Goal: Task Accomplishment & Management: Manage account settings

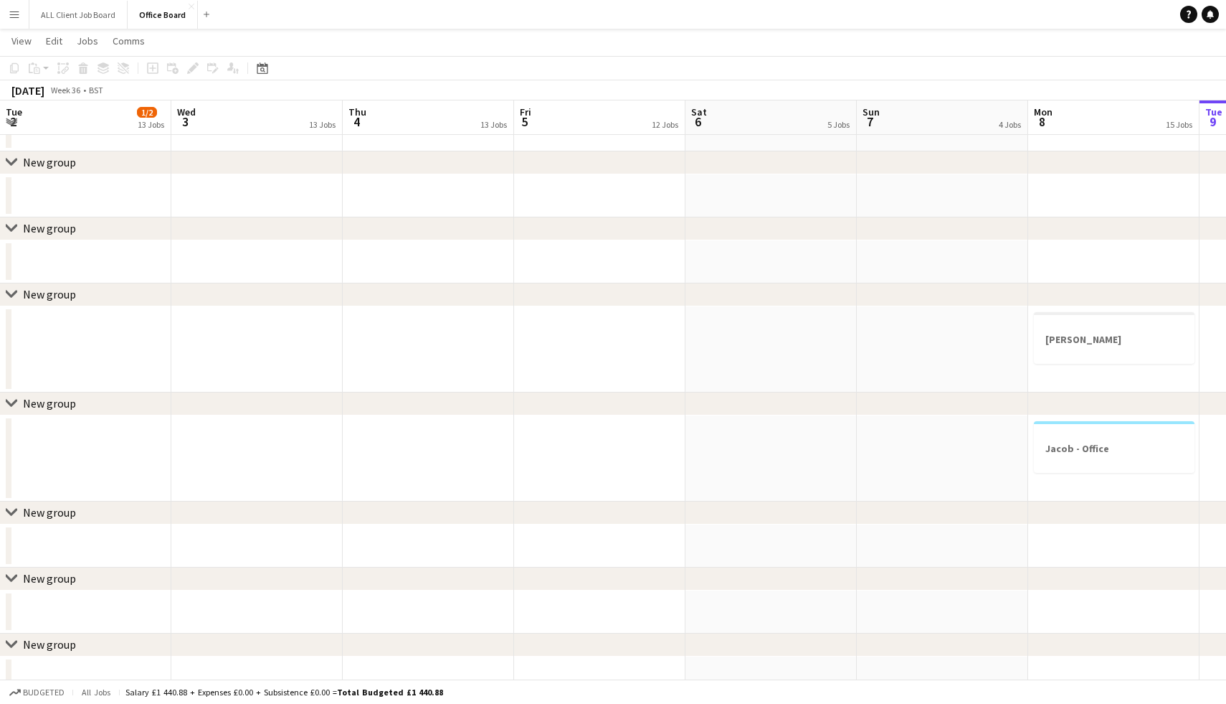
scroll to position [0, 353]
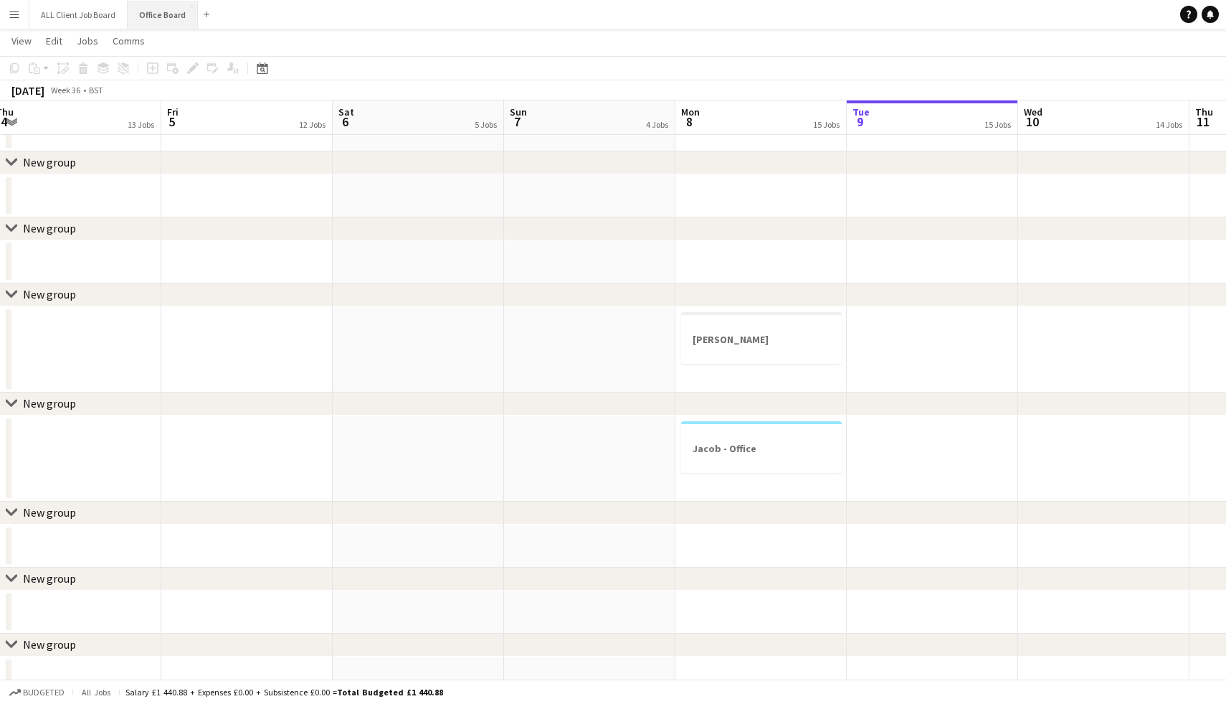
click at [146, 19] on button "Office Board Close" at bounding box center [163, 15] width 70 height 28
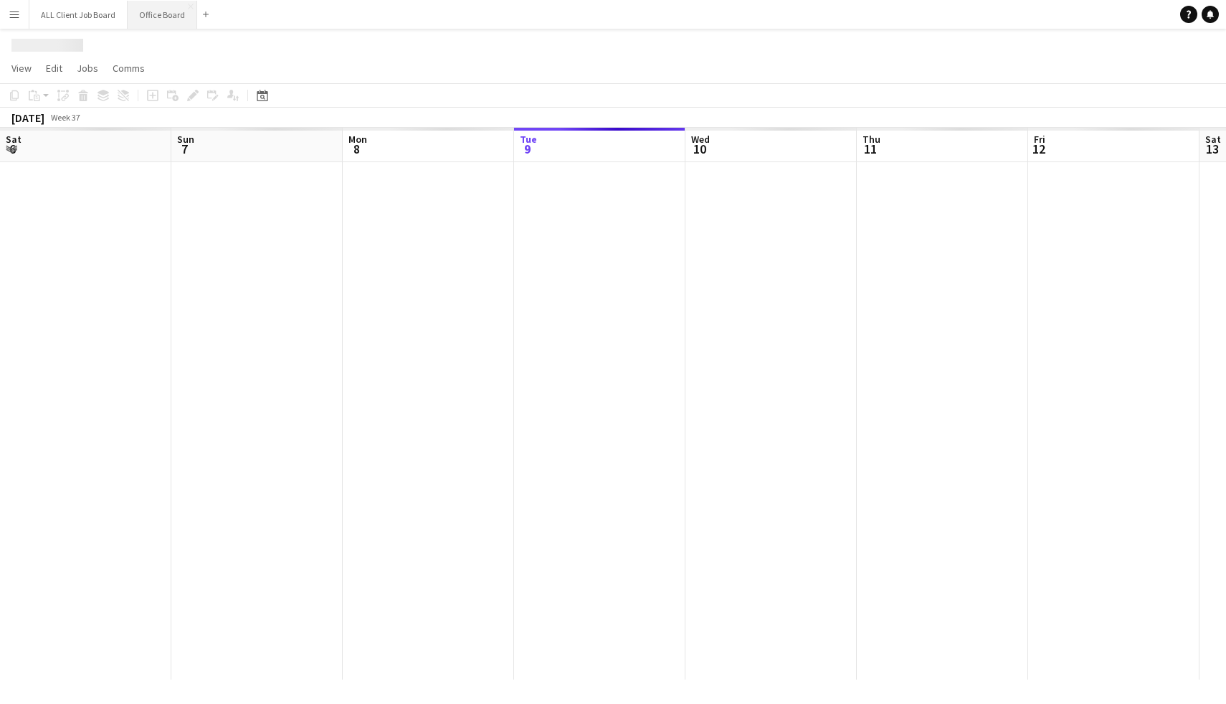
scroll to position [0, 343]
click at [146, 19] on button "Office Board Close" at bounding box center [163, 15] width 70 height 28
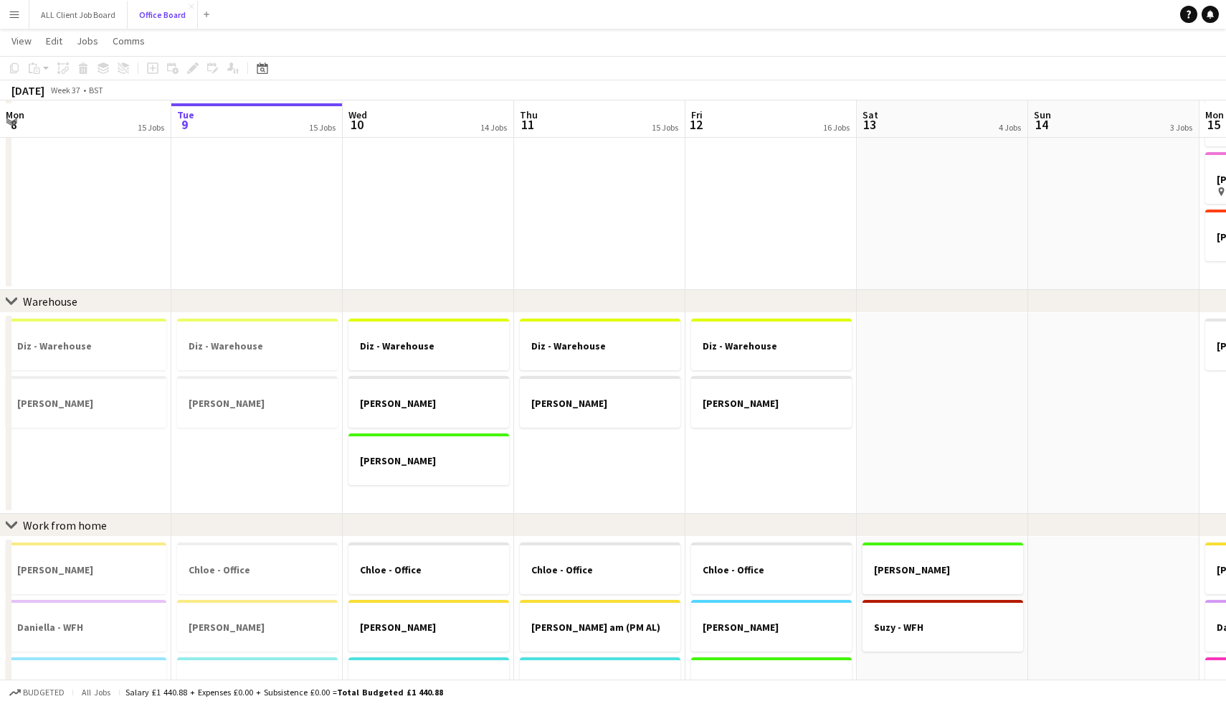
scroll to position [199, 0]
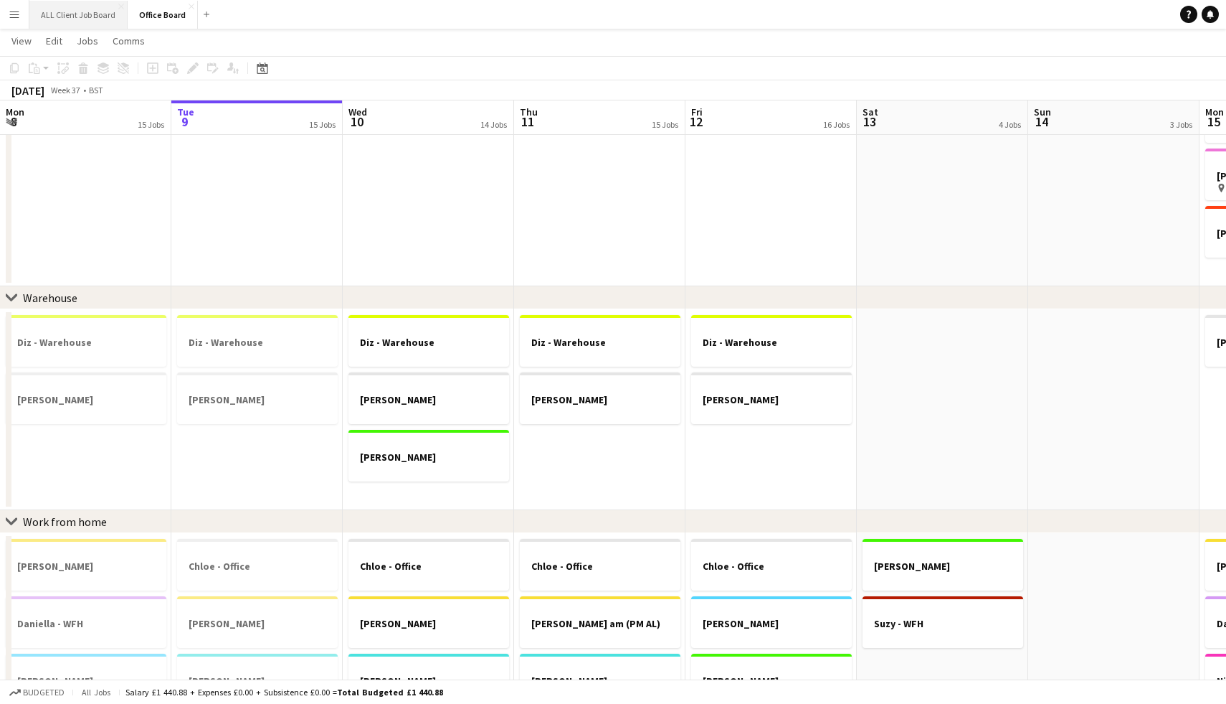
click at [105, 17] on button "ALL Client Job Board Close" at bounding box center [78, 15] width 98 height 28
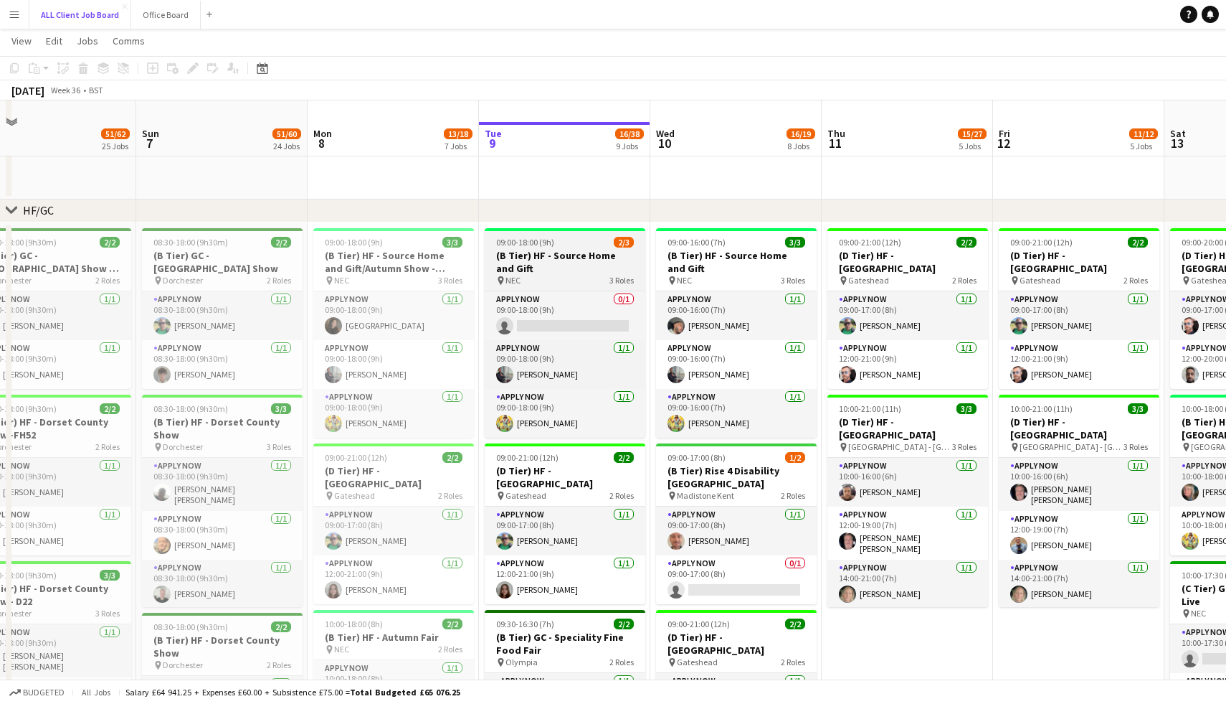
scroll to position [561, 0]
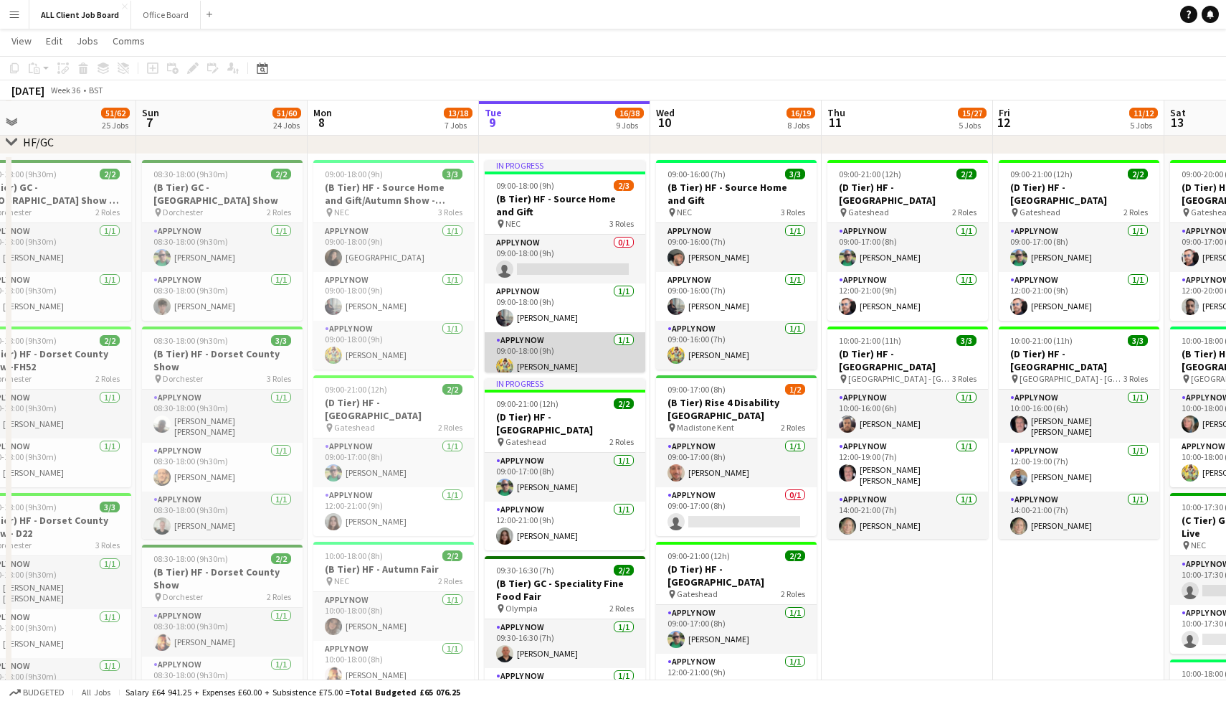
click at [554, 364] on app-card-role "APPLY NOW [DATE] 09:00-18:00 (9h) [PERSON_NAME]" at bounding box center [565, 356] width 161 height 49
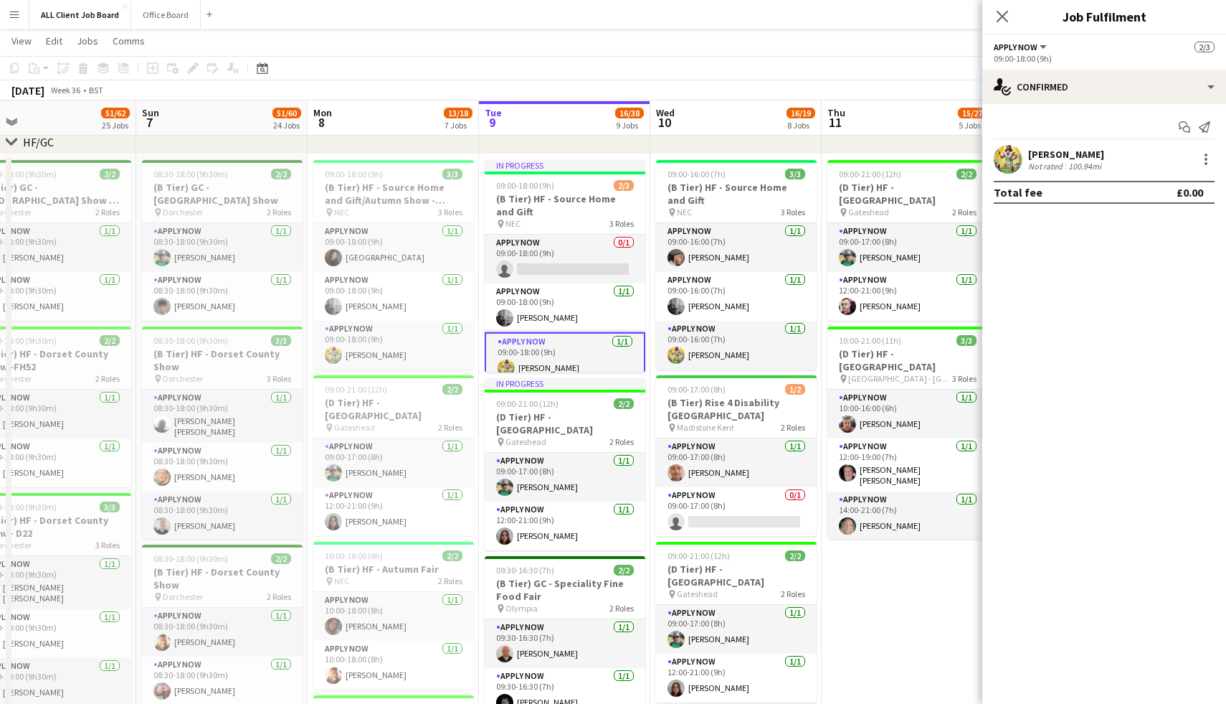
click at [1066, 155] on div "[PERSON_NAME]" at bounding box center [1066, 154] width 76 height 13
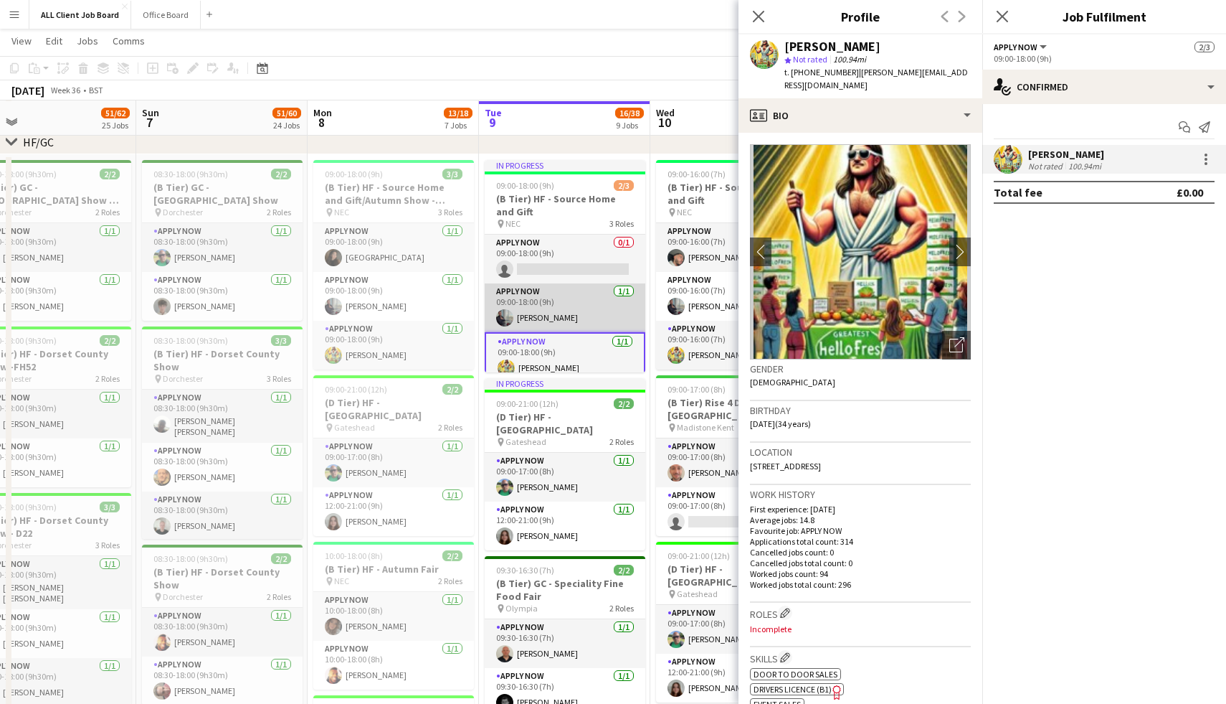
click at [540, 315] on app-card-role "APPLY NOW [DATE] 09:00-18:00 (9h) [PERSON_NAME]" at bounding box center [565, 307] width 161 height 49
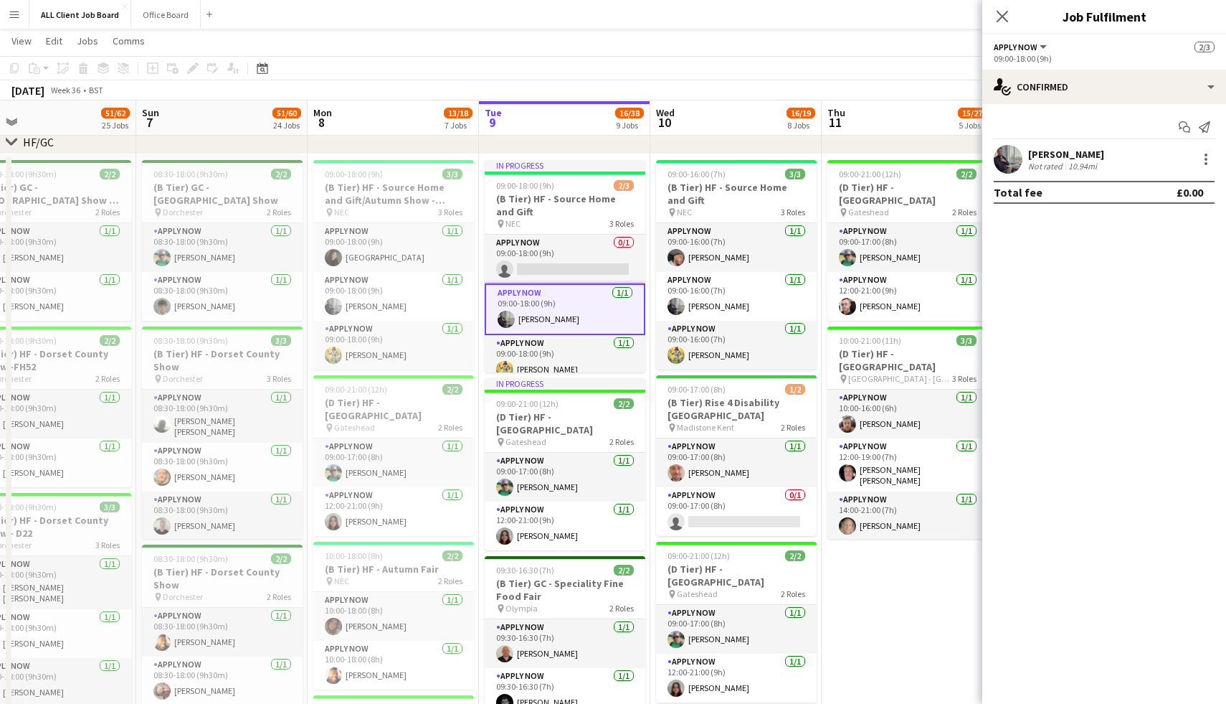
click at [1013, 164] on app-user-avatar at bounding box center [1008, 159] width 29 height 29
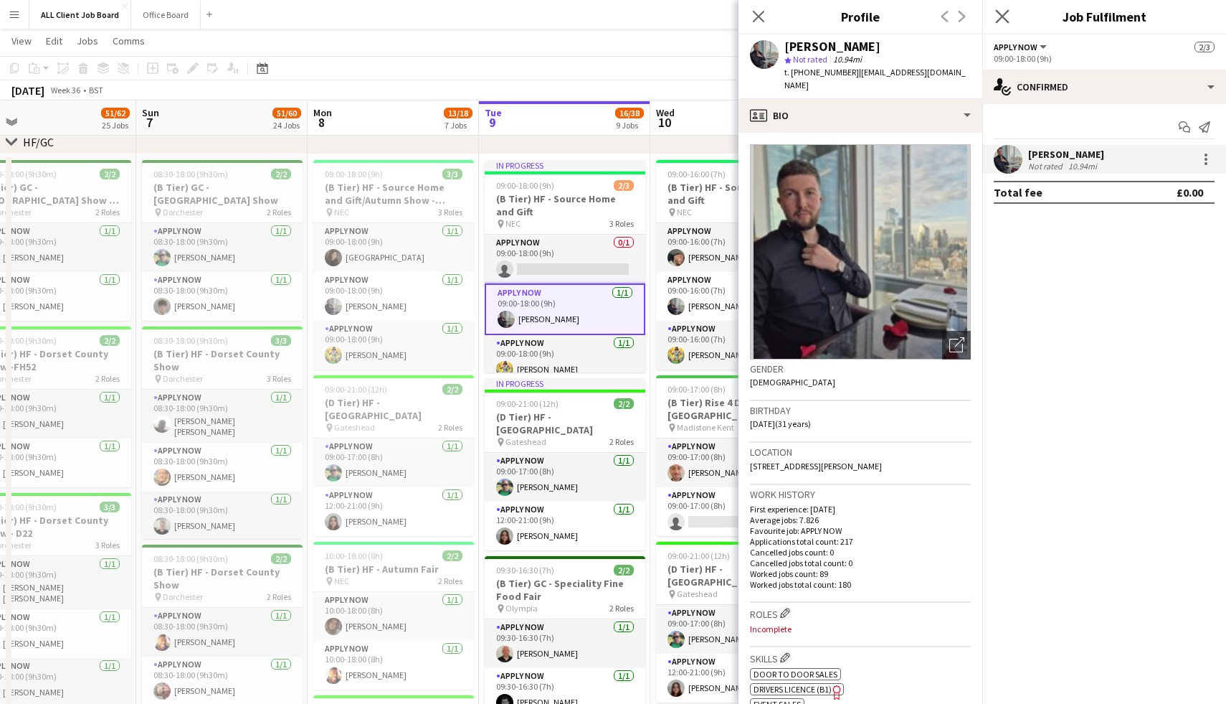
click at [1005, 23] on icon "Close pop-in" at bounding box center [1002, 16] width 14 height 14
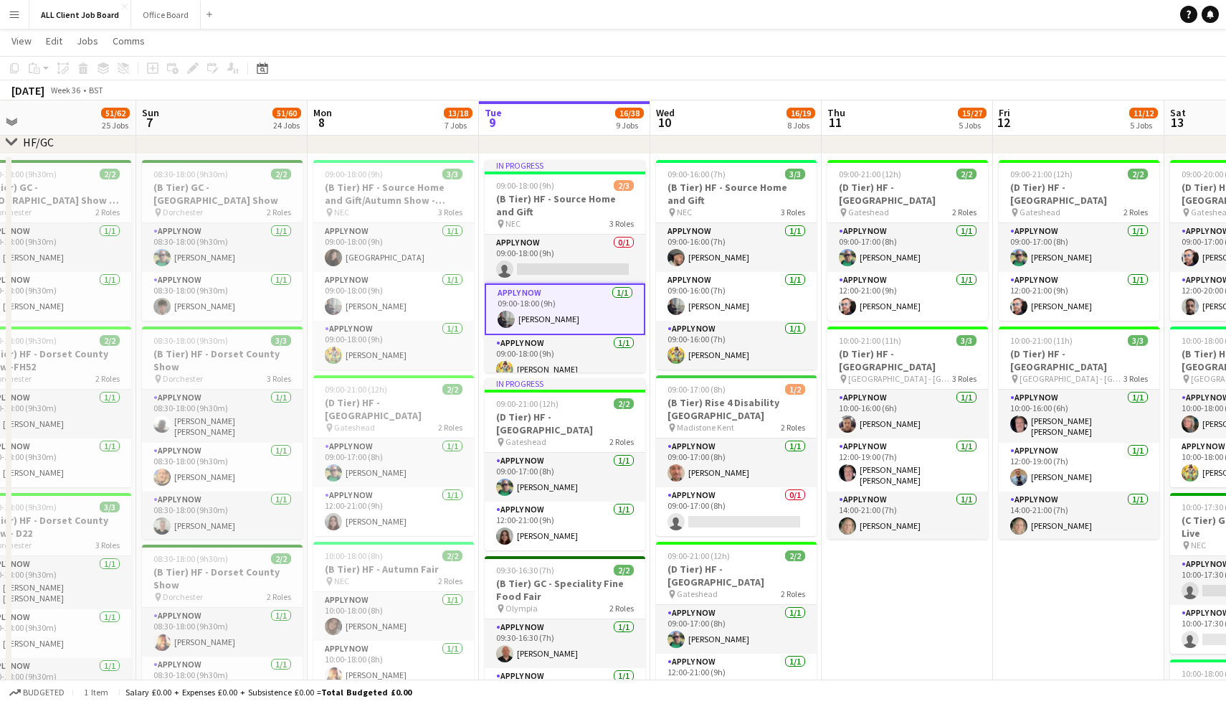
scroll to position [11, 0]
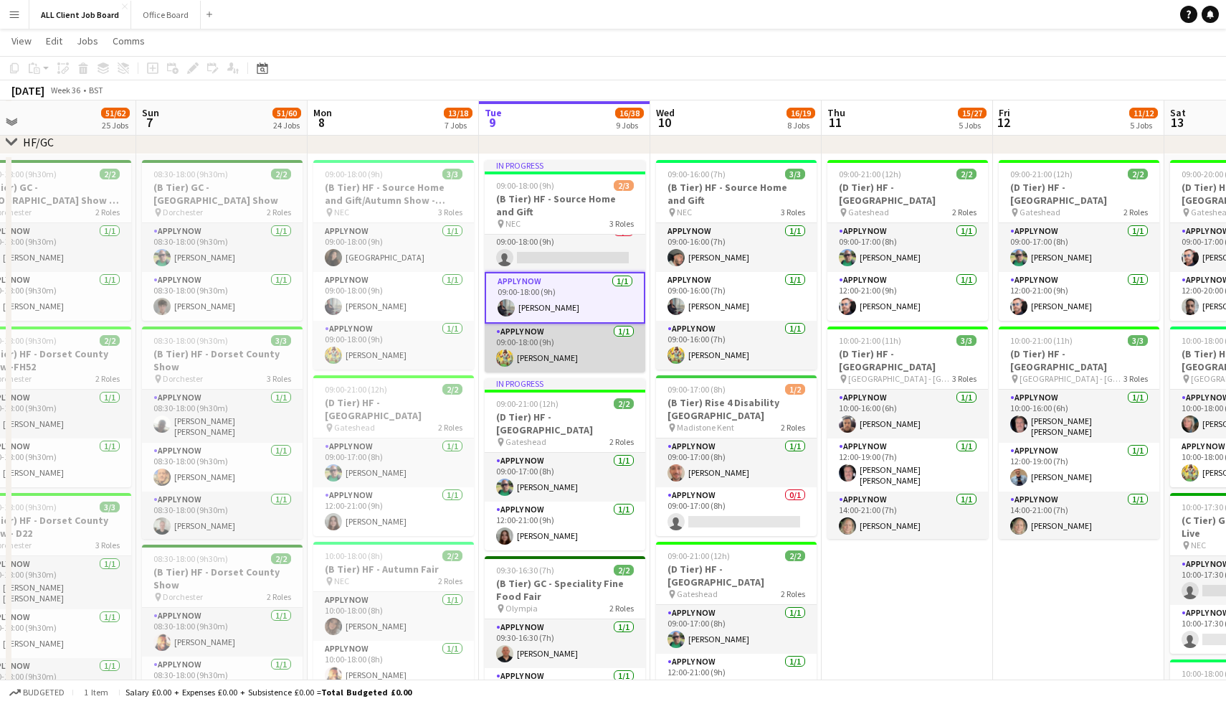
click at [544, 344] on app-card-role "APPLY NOW [DATE] 09:00-18:00 (9h) [PERSON_NAME]" at bounding box center [565, 347] width 161 height 49
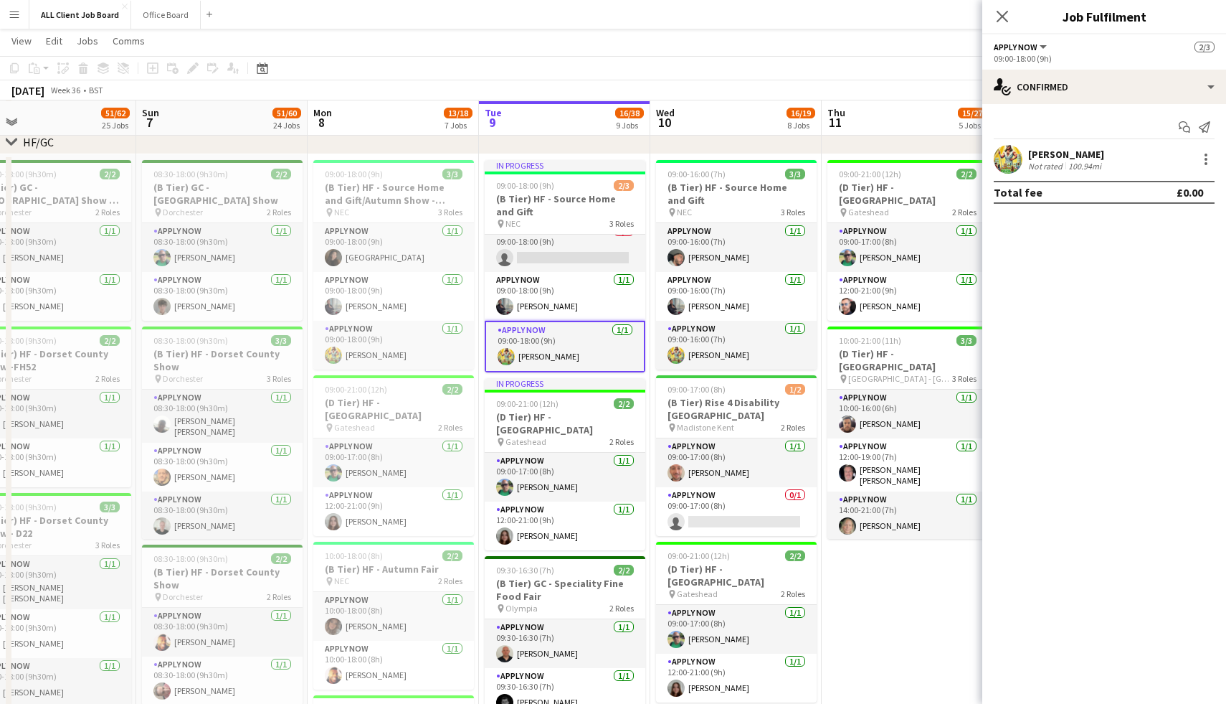
click at [1051, 156] on div "[PERSON_NAME]" at bounding box center [1066, 154] width 76 height 13
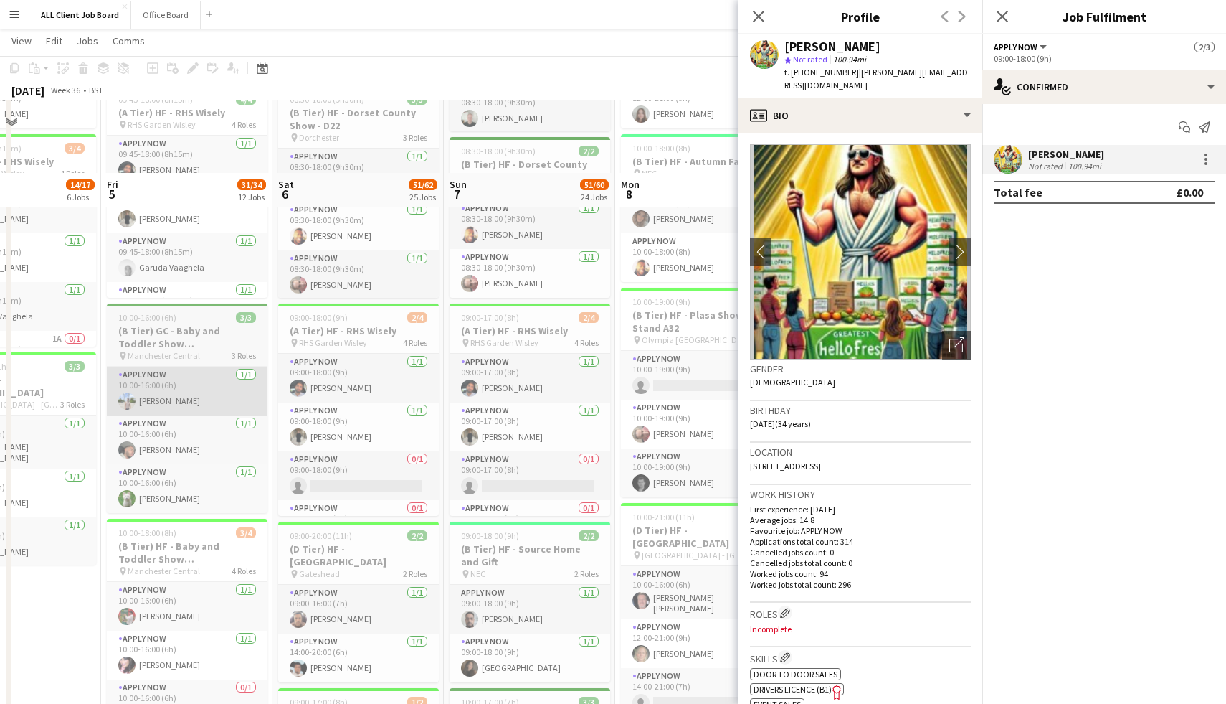
scroll to position [964, 0]
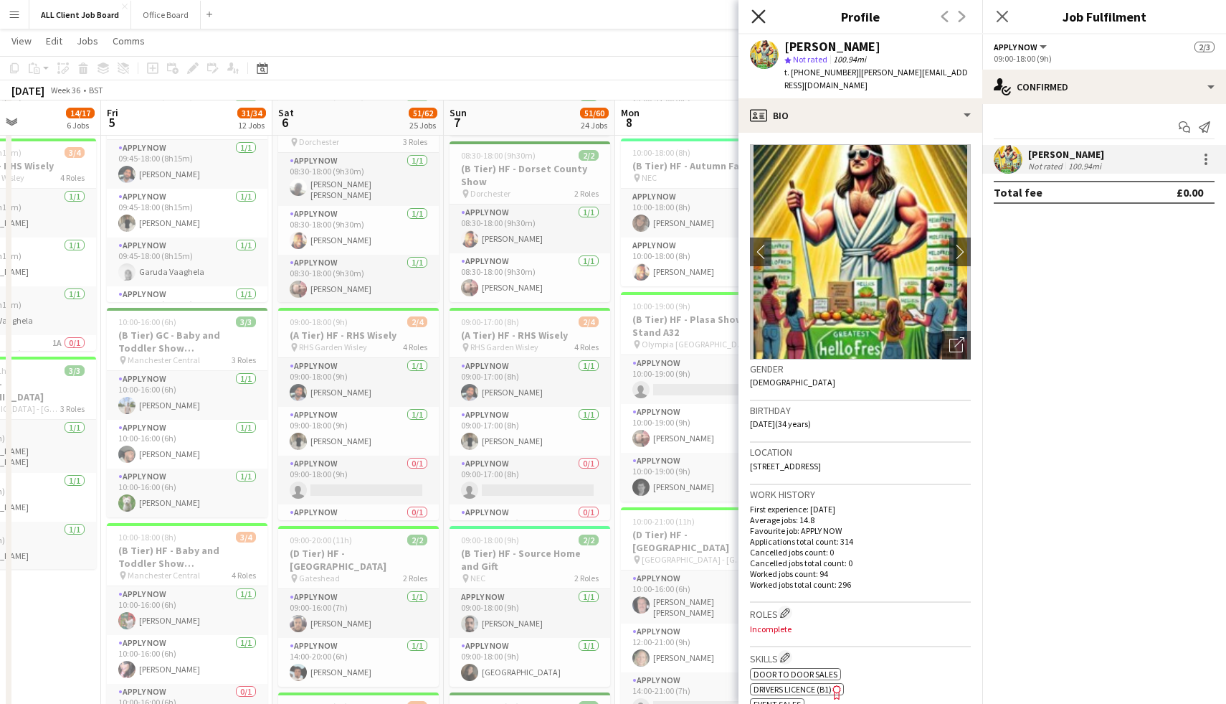
click at [763, 16] on icon "Close pop-in" at bounding box center [759, 16] width 14 height 14
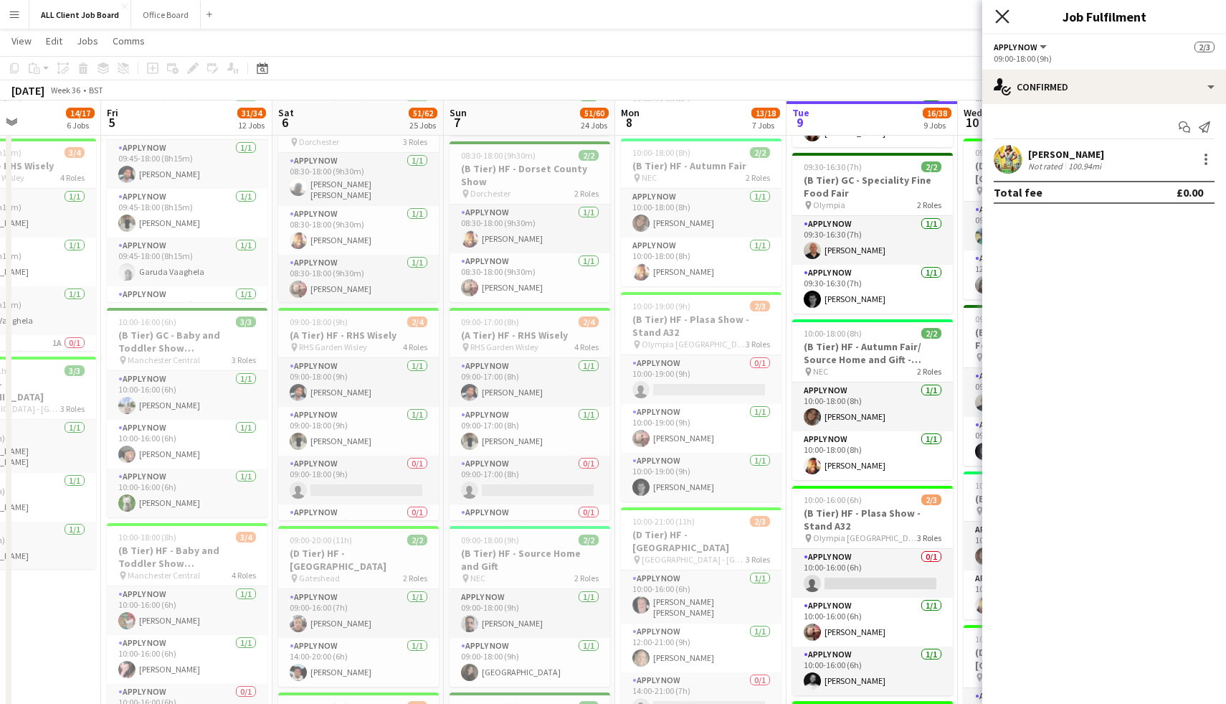
click at [998, 14] on icon "Close pop-in" at bounding box center [1002, 16] width 14 height 14
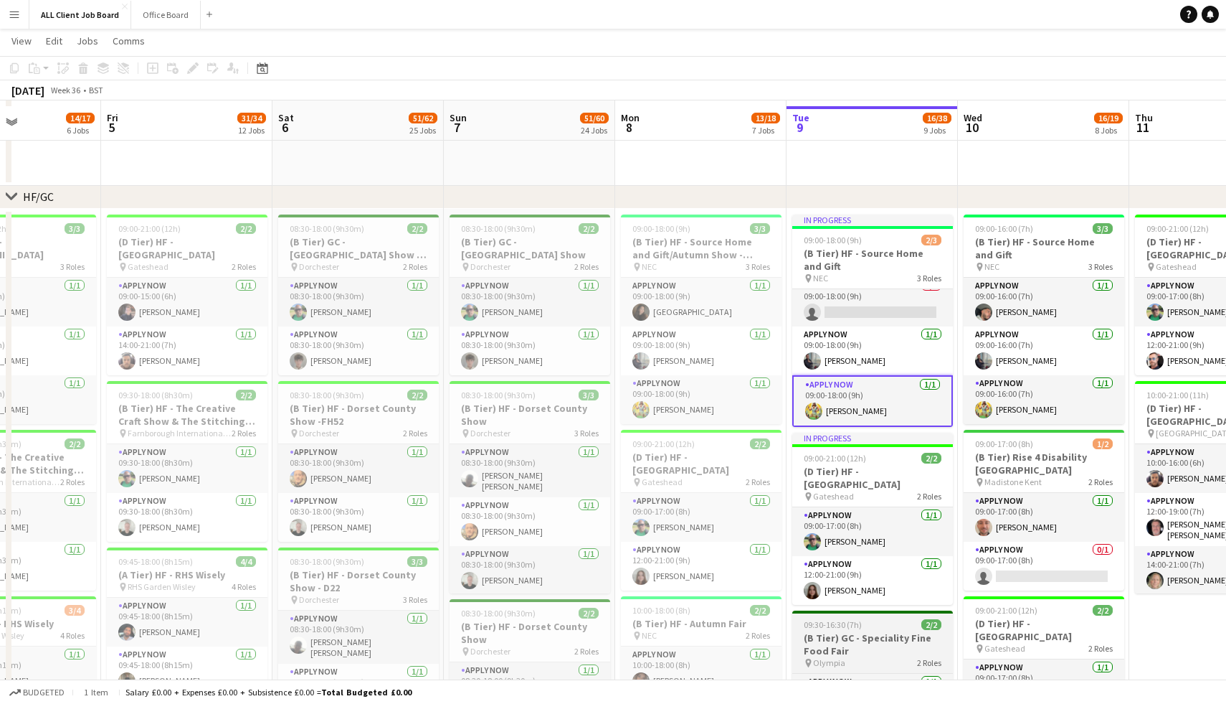
scroll to position [504, 0]
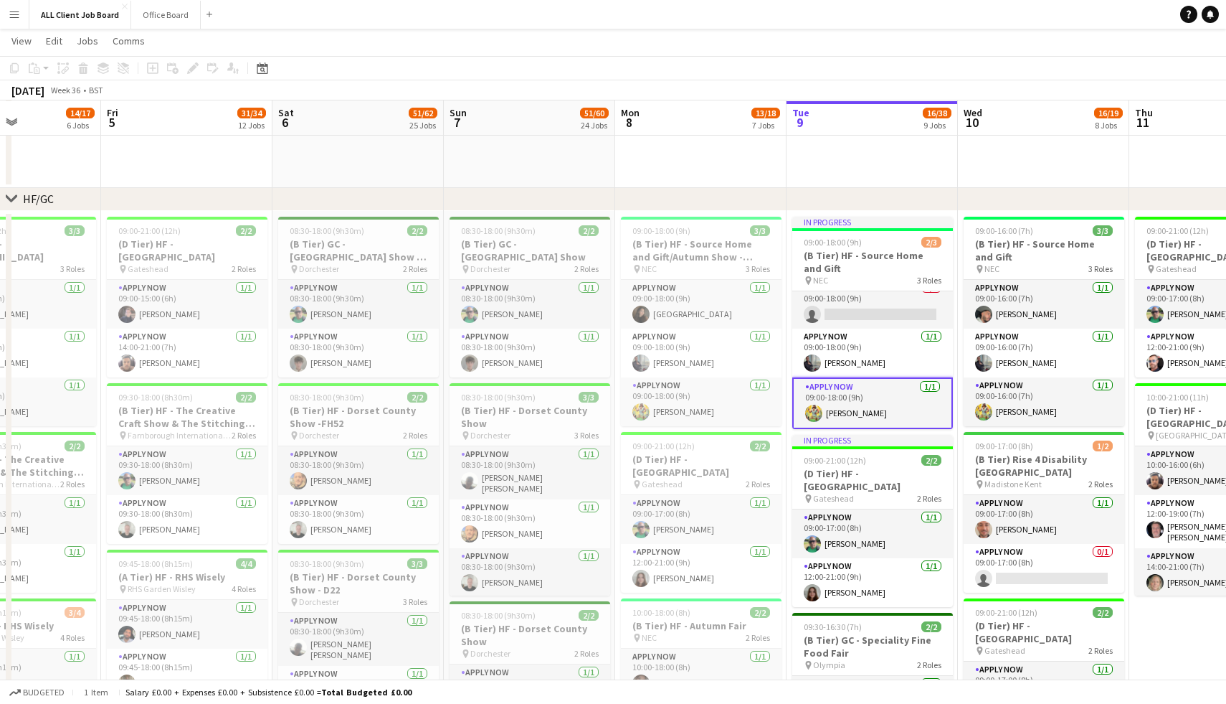
click at [833, 401] on app-card-role "APPLY NOW [DATE] 09:00-18:00 (9h) [PERSON_NAME]" at bounding box center [872, 403] width 161 height 52
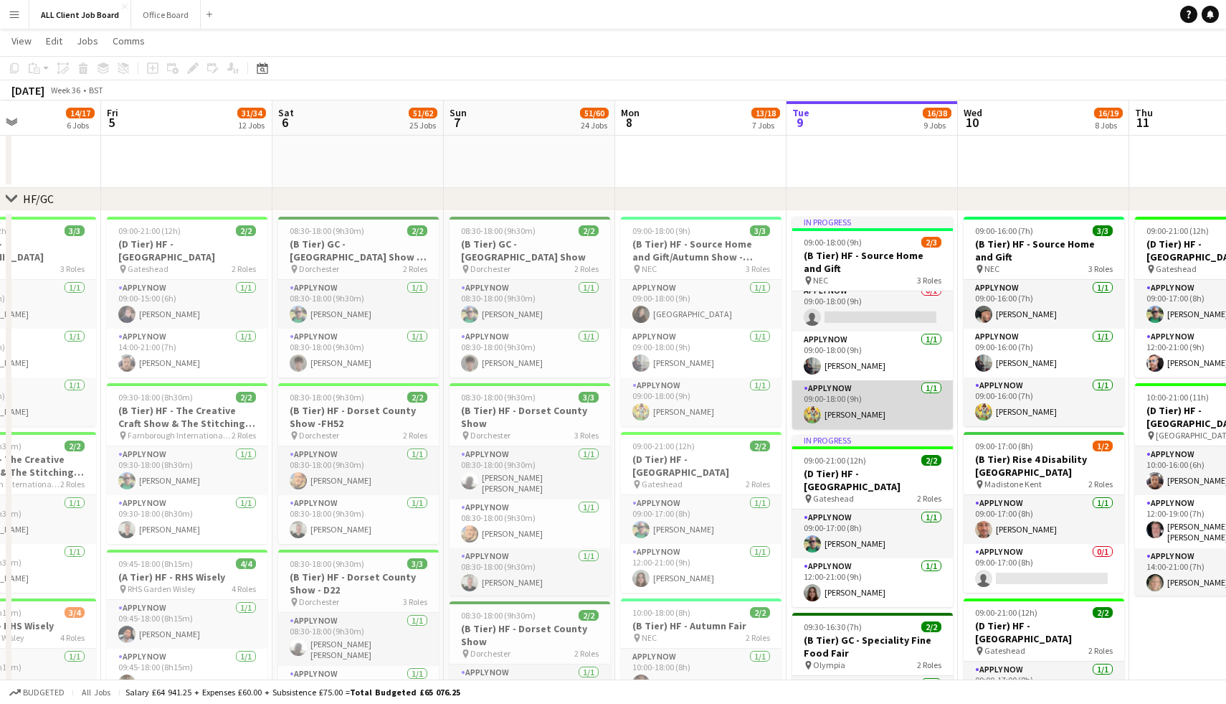
click at [833, 401] on app-card-role "APPLY NOW [DATE] 09:00-18:00 (9h) [PERSON_NAME]" at bounding box center [872, 404] width 161 height 49
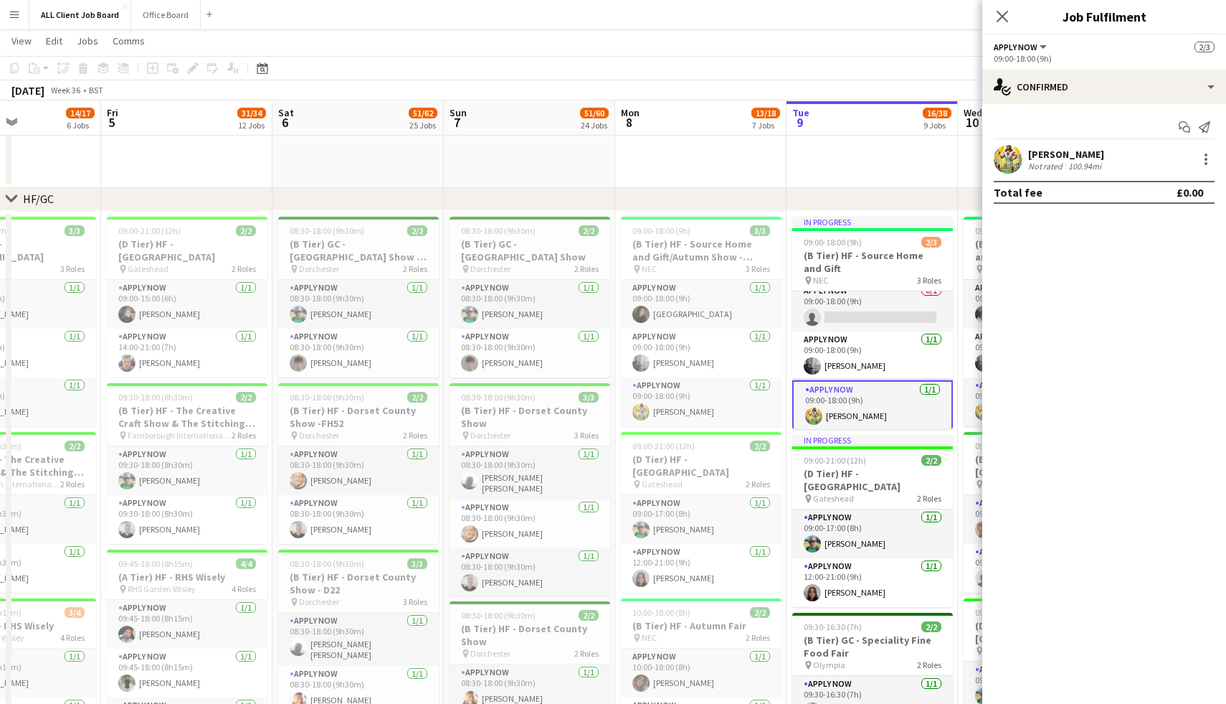
scroll to position [11, 0]
click at [1008, 19] on icon "Close pop-in" at bounding box center [1002, 16] width 14 height 14
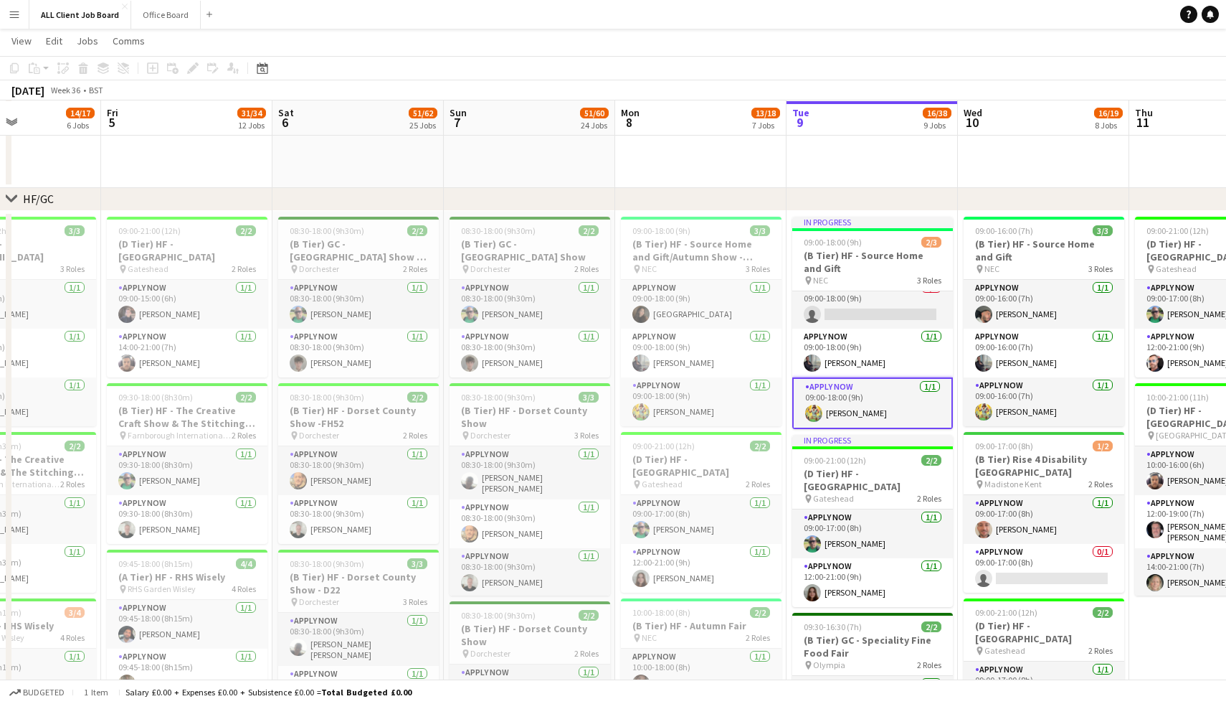
click at [882, 406] on app-card-role "APPLY NOW [DATE] 09:00-18:00 (9h) [PERSON_NAME]" at bounding box center [872, 403] width 161 height 52
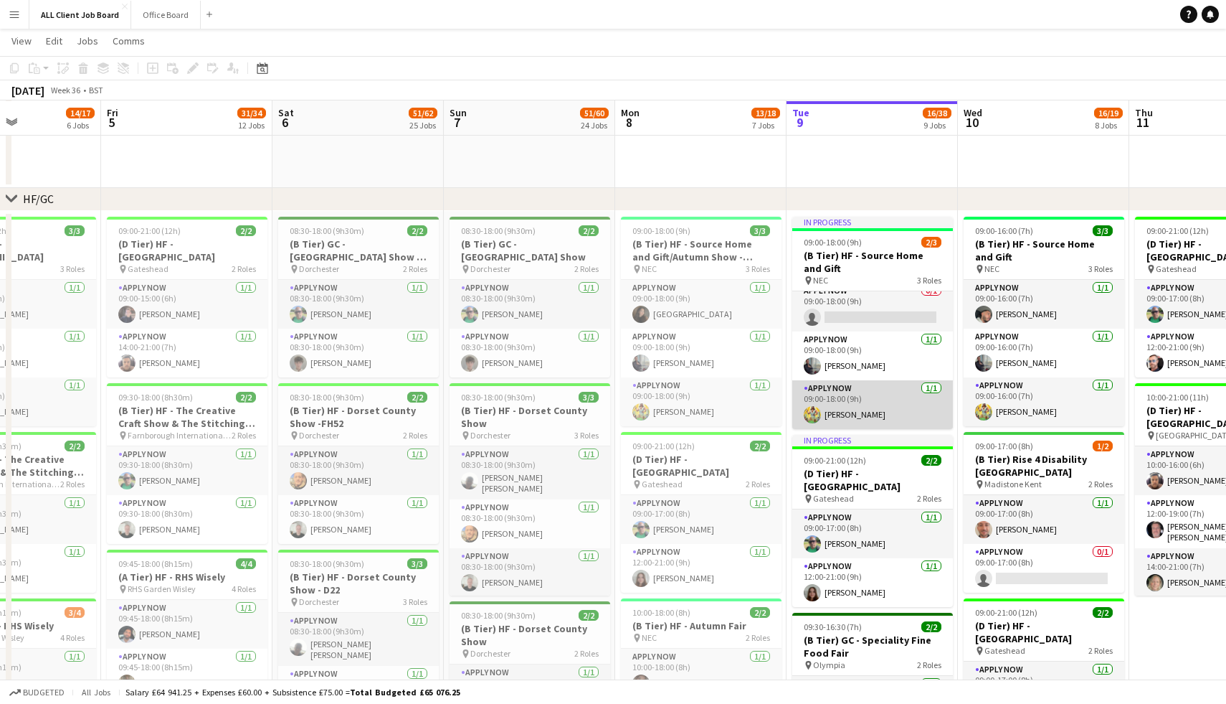
scroll to position [9, 0]
click at [882, 406] on app-card-role "APPLY NOW [DATE] 09:00-18:00 (9h) [PERSON_NAME]" at bounding box center [872, 404] width 161 height 49
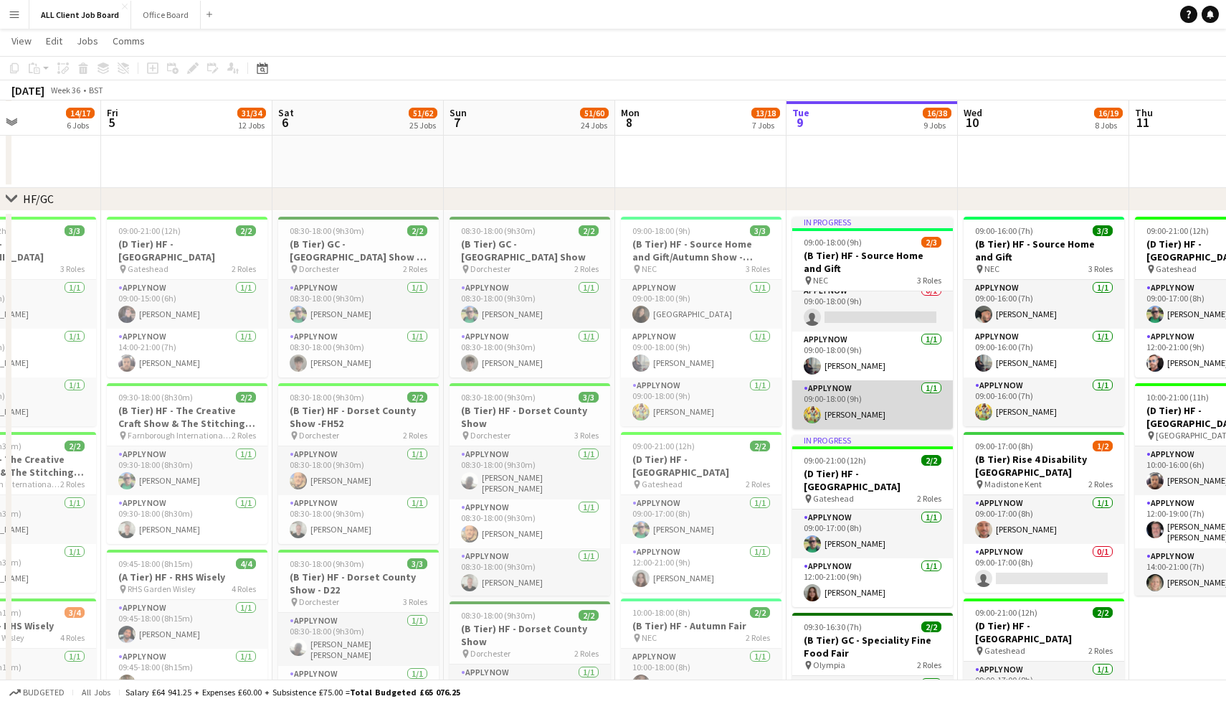
click at [882, 406] on app-card-role "APPLY NOW [DATE] 09:00-18:00 (9h) [PERSON_NAME]" at bounding box center [872, 404] width 161 height 49
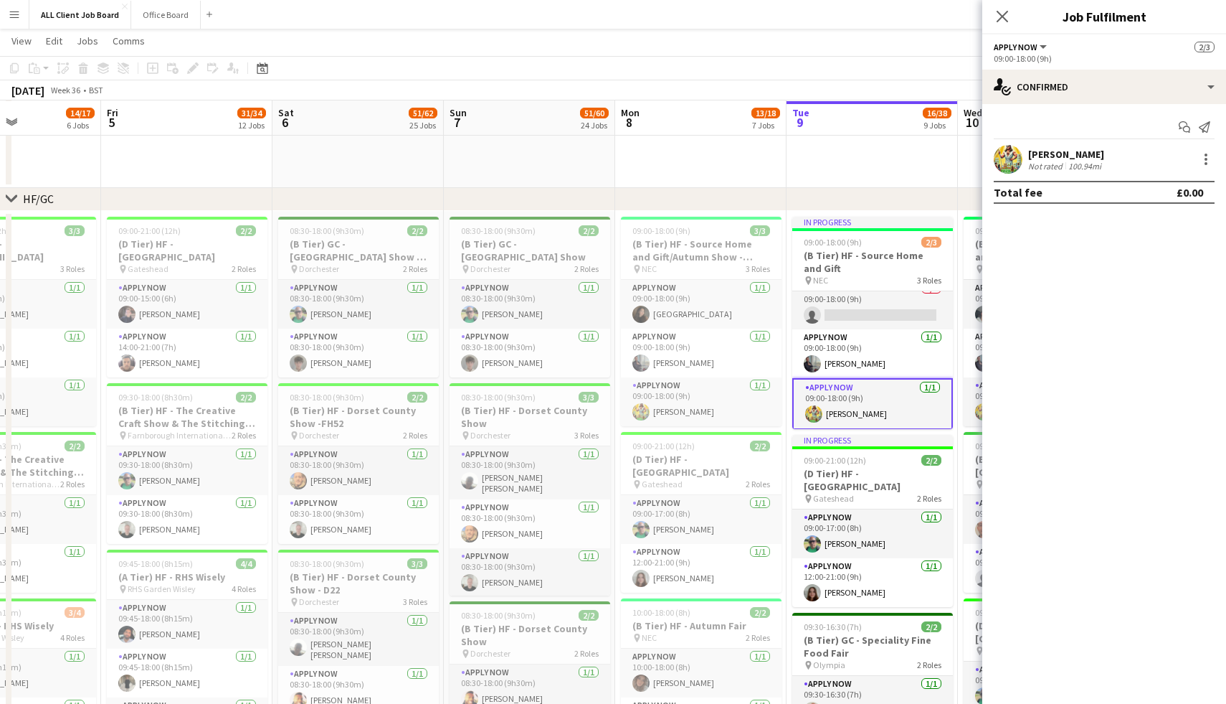
click at [882, 406] on app-card-role "APPLY NOW [DATE] 09:00-18:00 (9h) [PERSON_NAME]" at bounding box center [872, 404] width 161 height 52
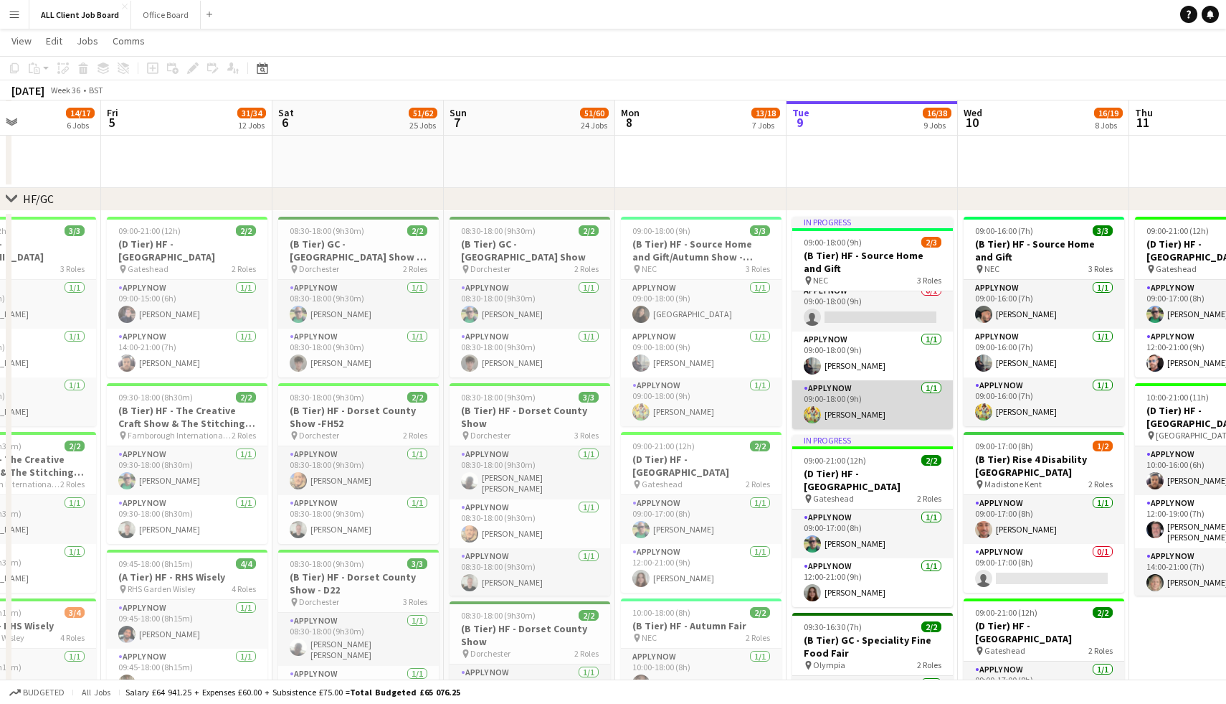
click at [882, 406] on app-card-role "APPLY NOW [DATE] 09:00-18:00 (9h) [PERSON_NAME]" at bounding box center [872, 404] width 161 height 49
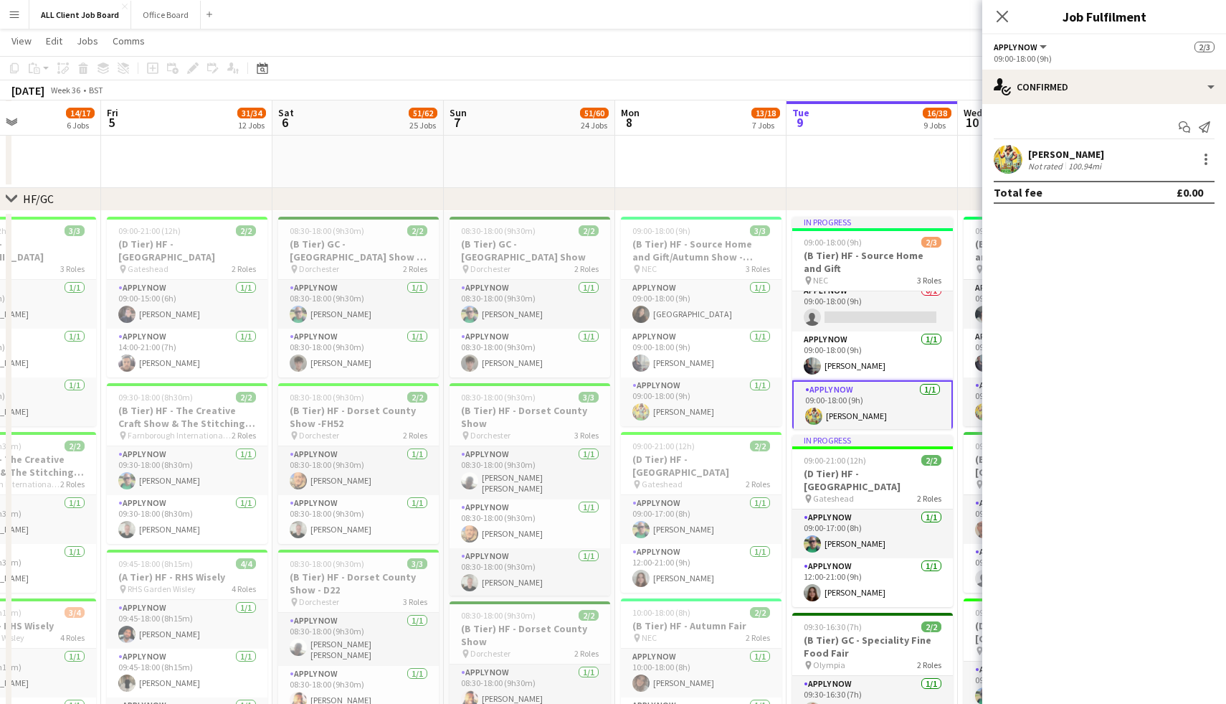
scroll to position [11, 0]
click at [1064, 148] on div "[PERSON_NAME]" at bounding box center [1066, 154] width 76 height 13
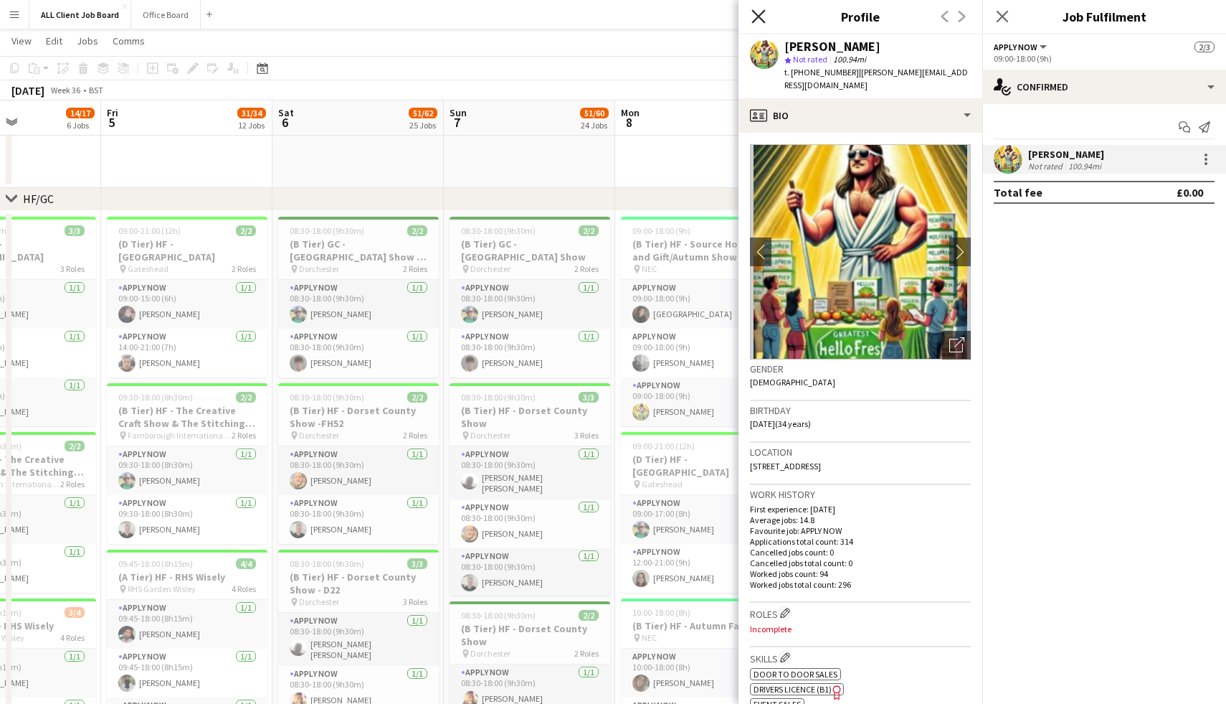
click at [756, 16] on icon "Close pop-in" at bounding box center [759, 16] width 14 height 14
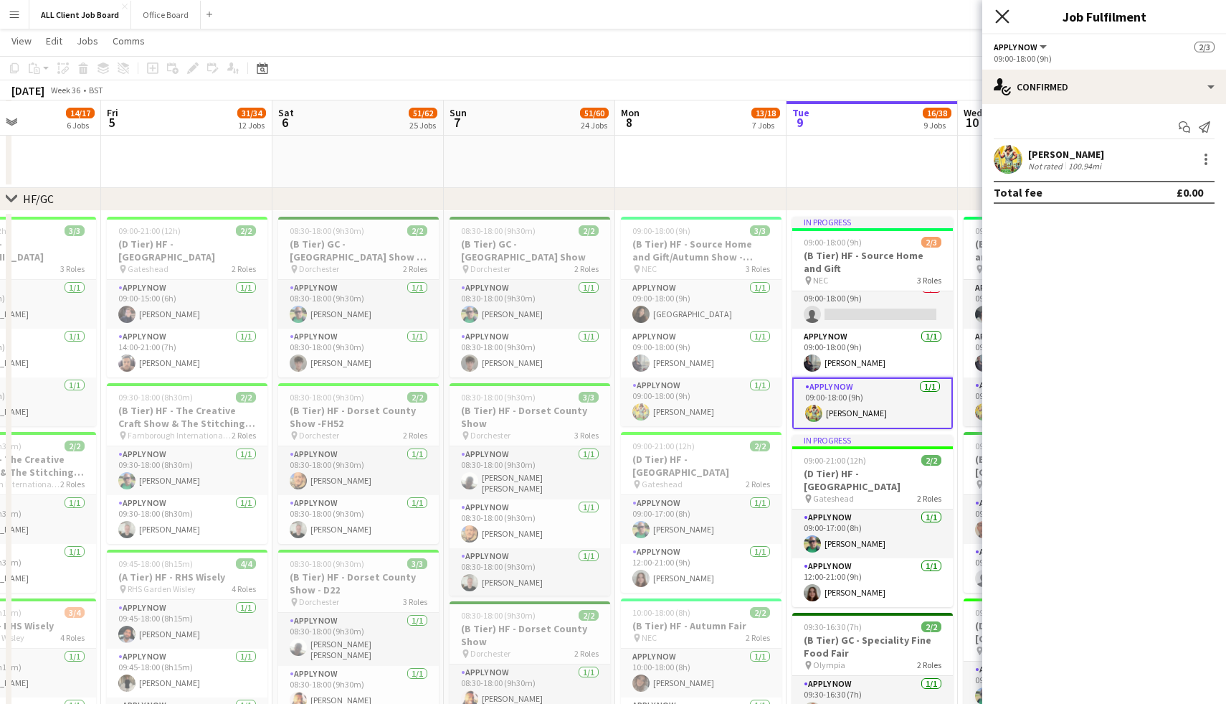
click at [998, 10] on icon "Close pop-in" at bounding box center [1002, 16] width 14 height 14
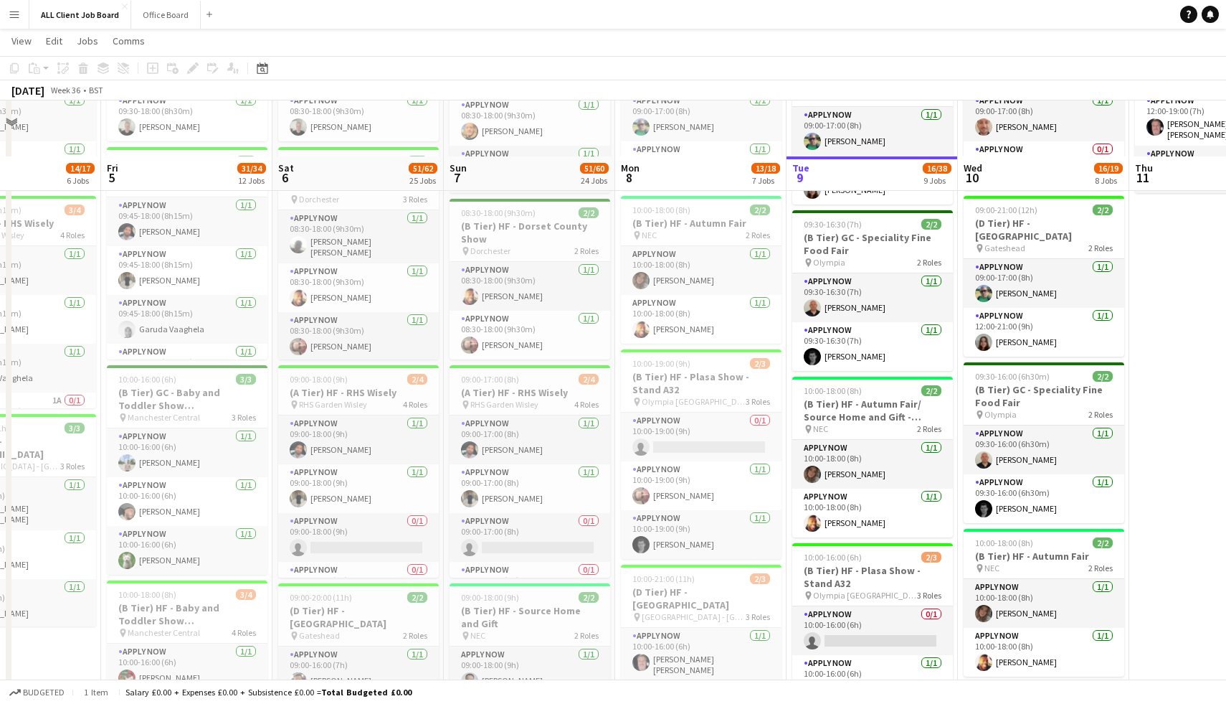
scroll to position [962, 0]
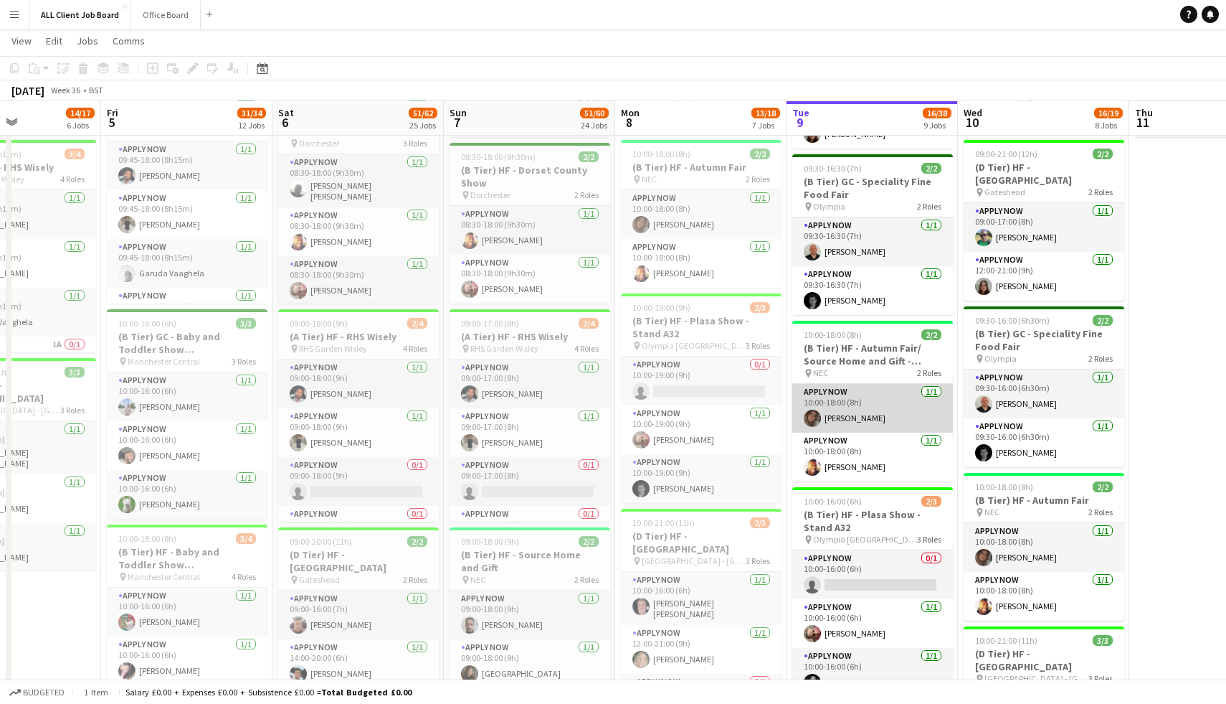
click at [853, 406] on app-card-role "APPLY NOW [DATE] 10:00-18:00 (8h) [PERSON_NAME]" at bounding box center [872, 408] width 161 height 49
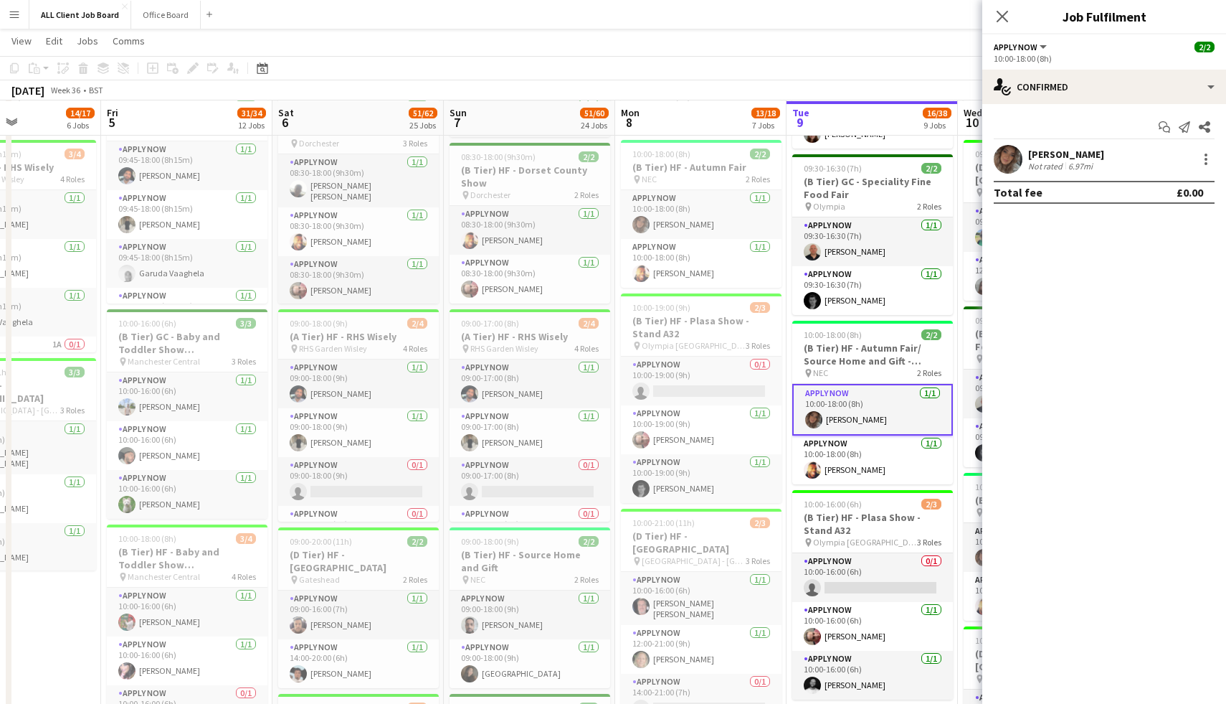
click at [1036, 162] on div "Not rated" at bounding box center [1046, 166] width 37 height 11
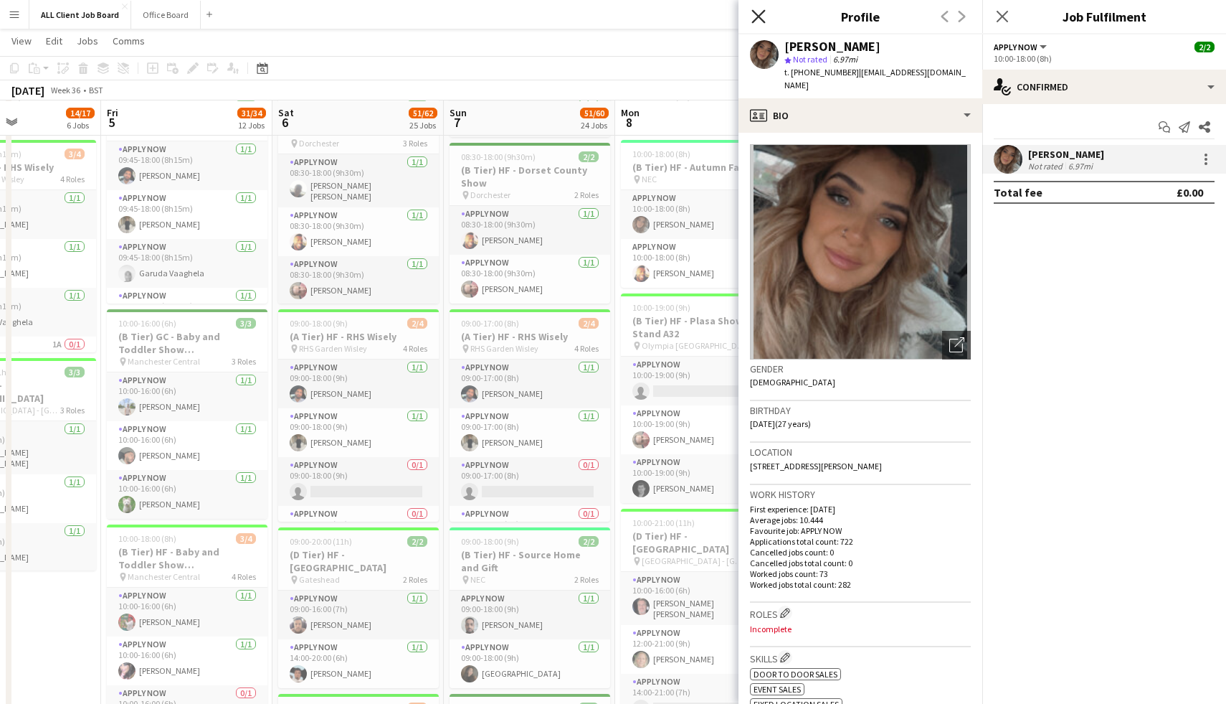
click at [759, 19] on icon "Close pop-in" at bounding box center [759, 16] width 14 height 14
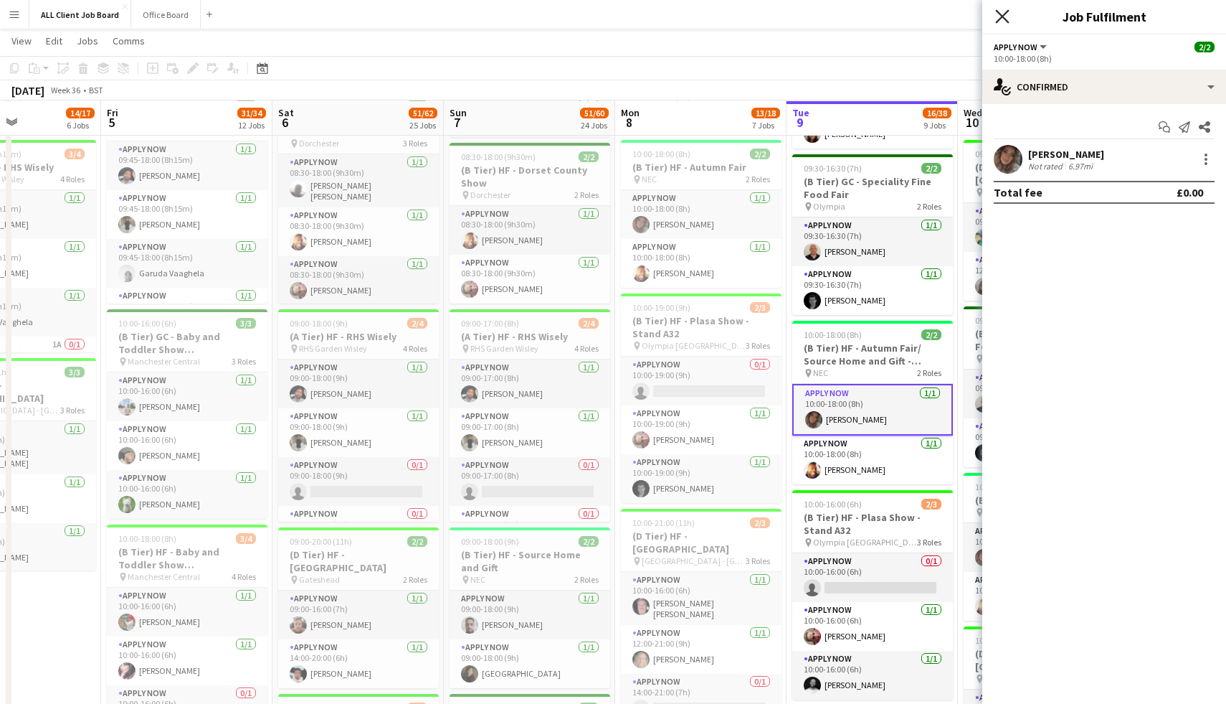
click at [1008, 16] on icon "Close pop-in" at bounding box center [1002, 16] width 14 height 14
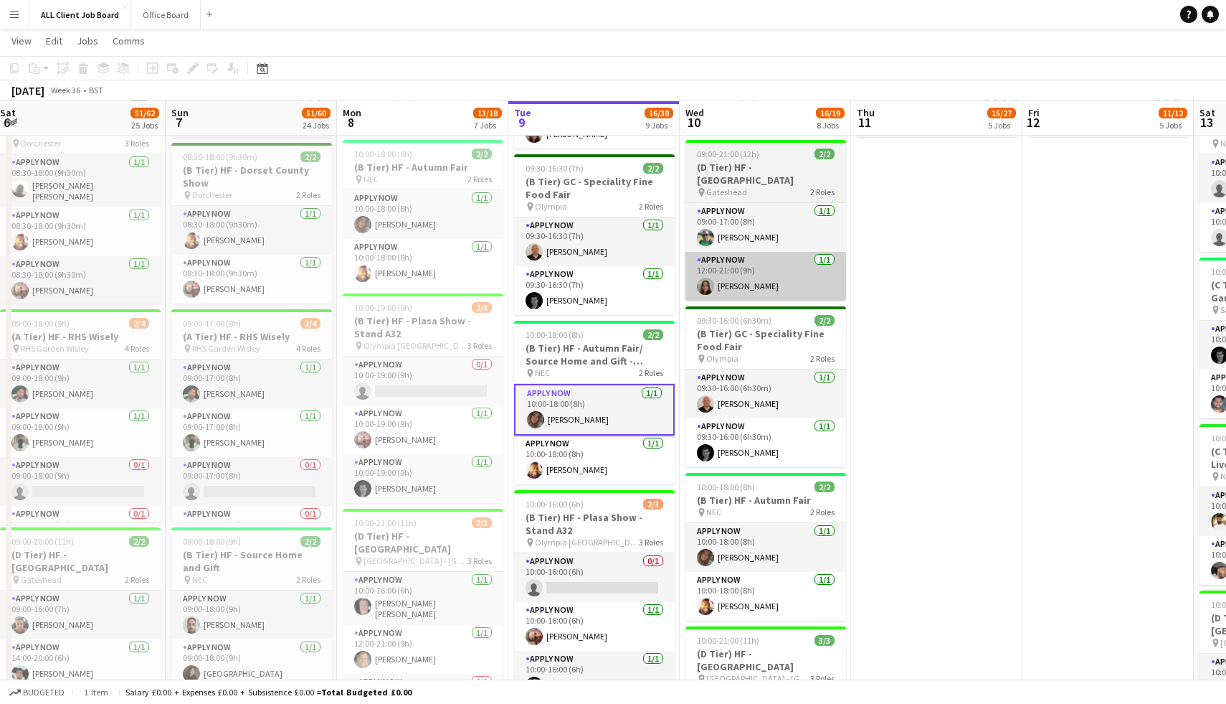
scroll to position [0, 696]
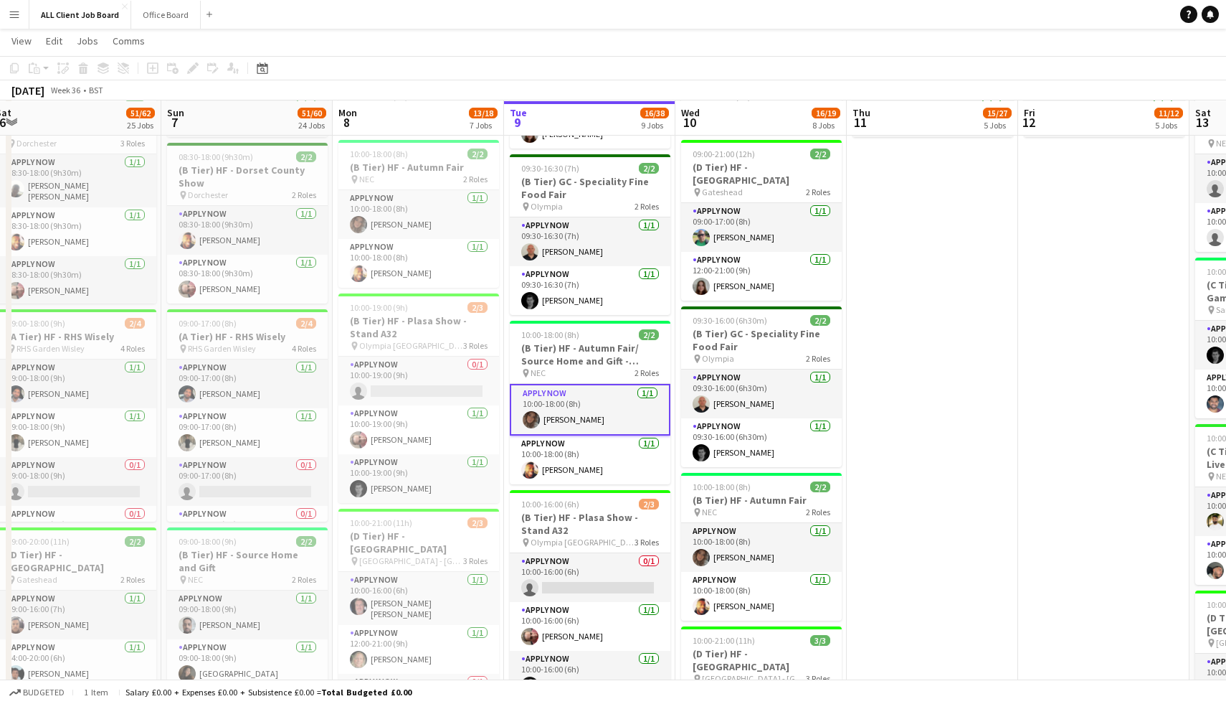
click at [605, 405] on app-card-role "APPLY NOW [DATE] 10:00-18:00 (8h) [PERSON_NAME]" at bounding box center [590, 410] width 161 height 52
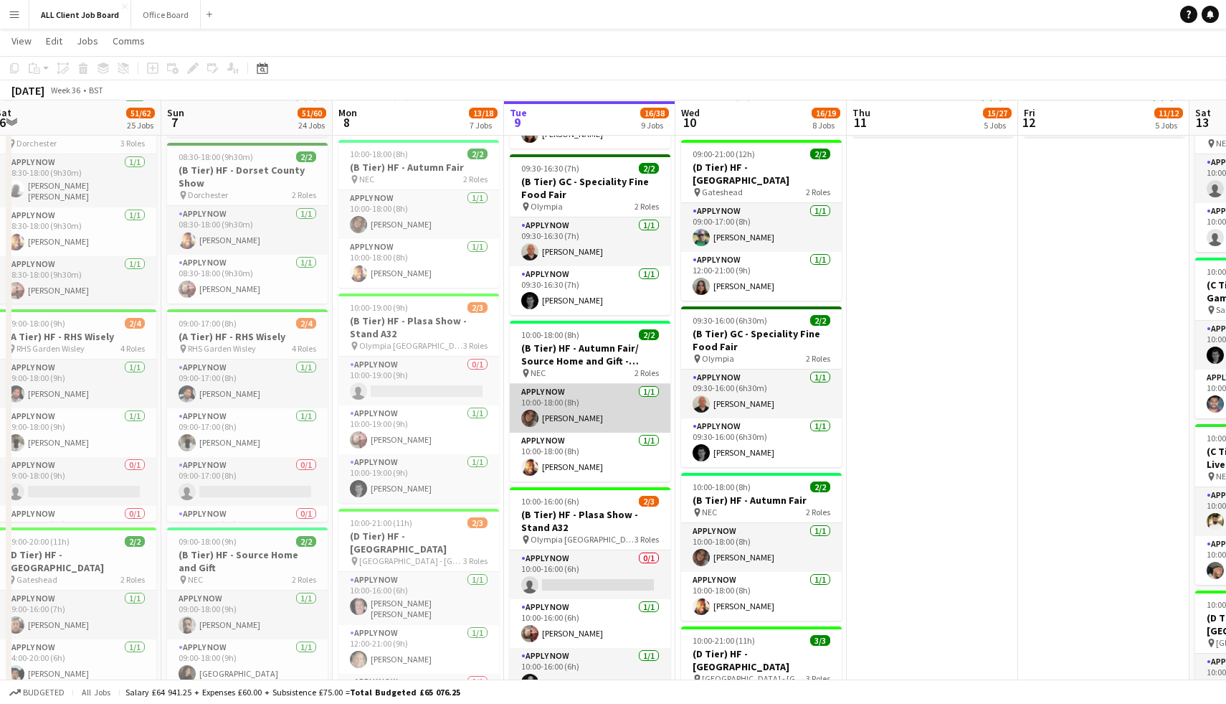
click at [605, 405] on app-card-role "APPLY NOW [DATE] 10:00-18:00 (8h) [PERSON_NAME]" at bounding box center [590, 408] width 161 height 49
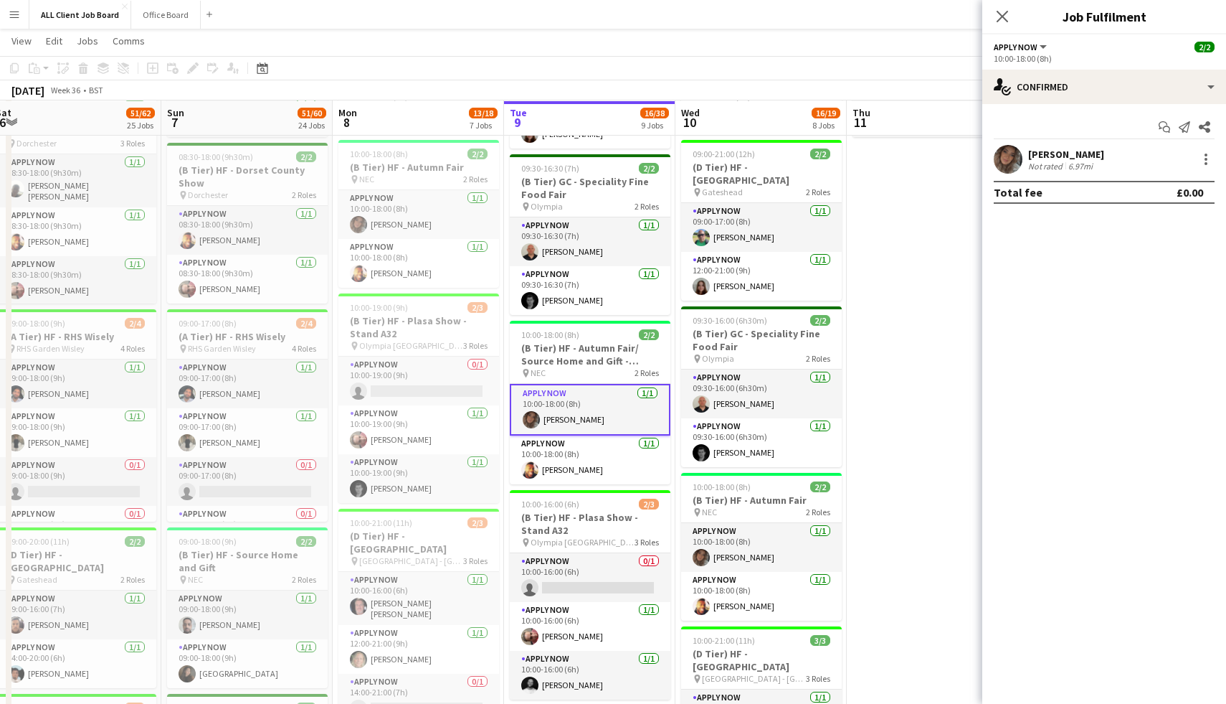
click at [1059, 151] on div "[PERSON_NAME]" at bounding box center [1066, 154] width 76 height 13
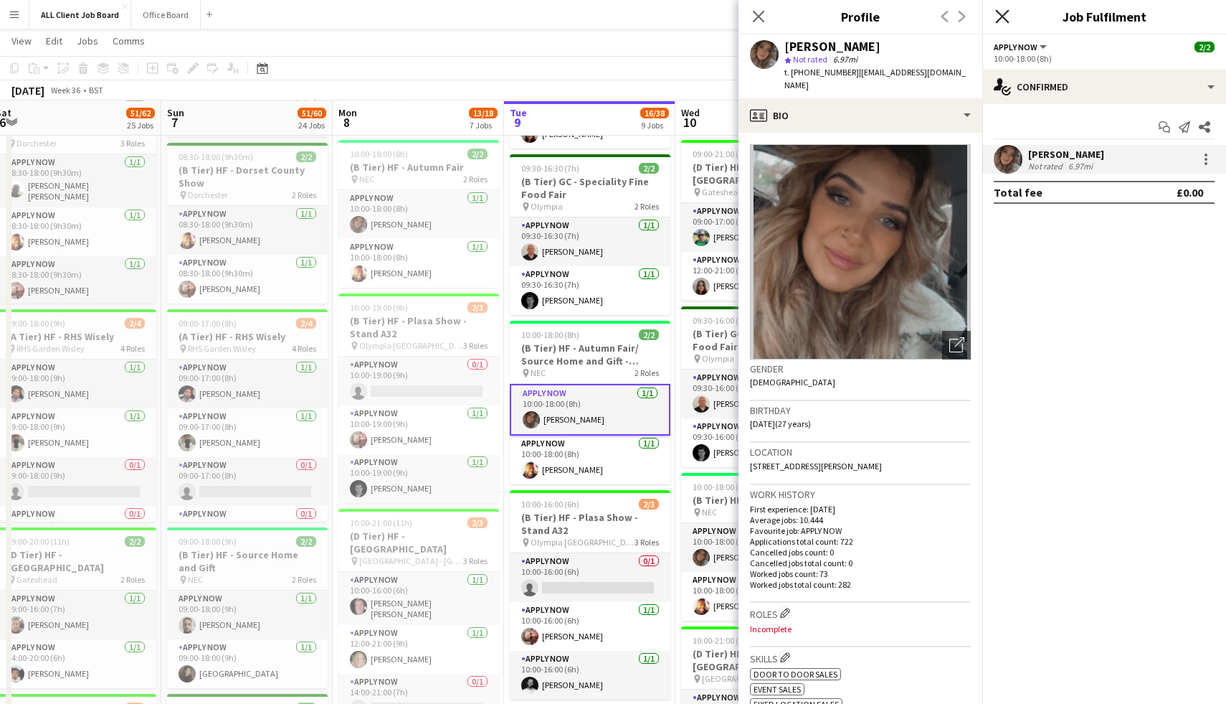
click at [1003, 14] on icon "Close pop-in" at bounding box center [1002, 16] width 14 height 14
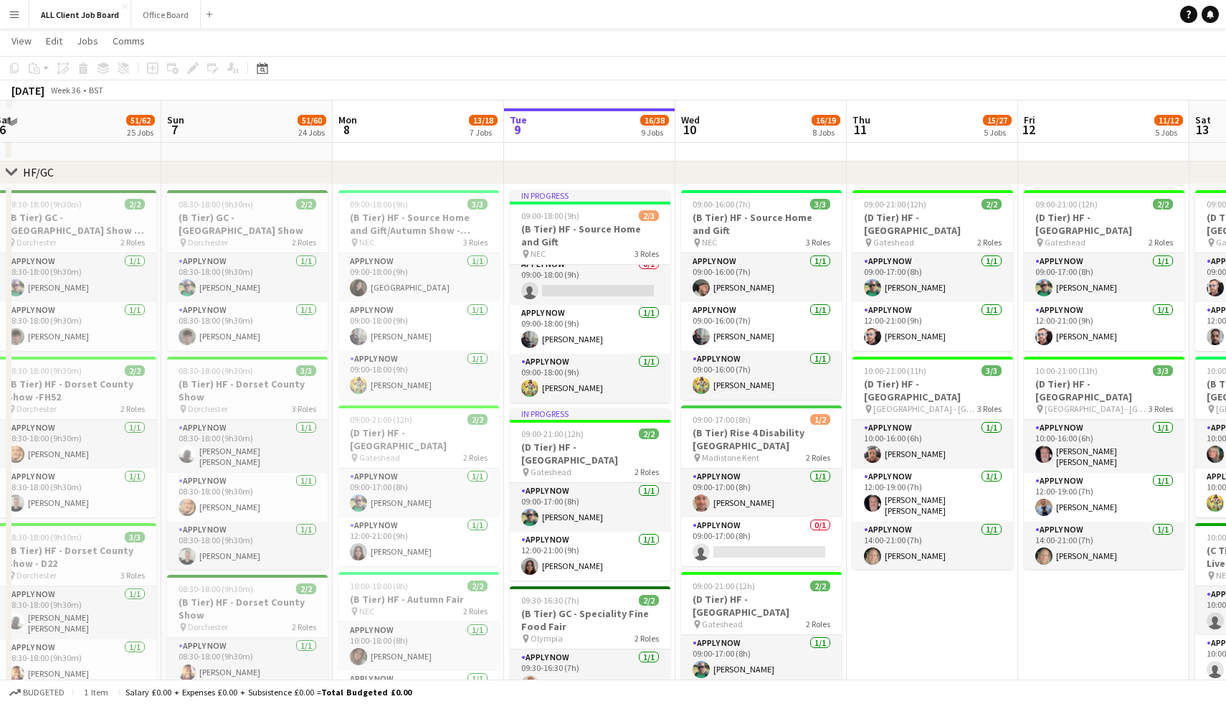
scroll to position [529, 0]
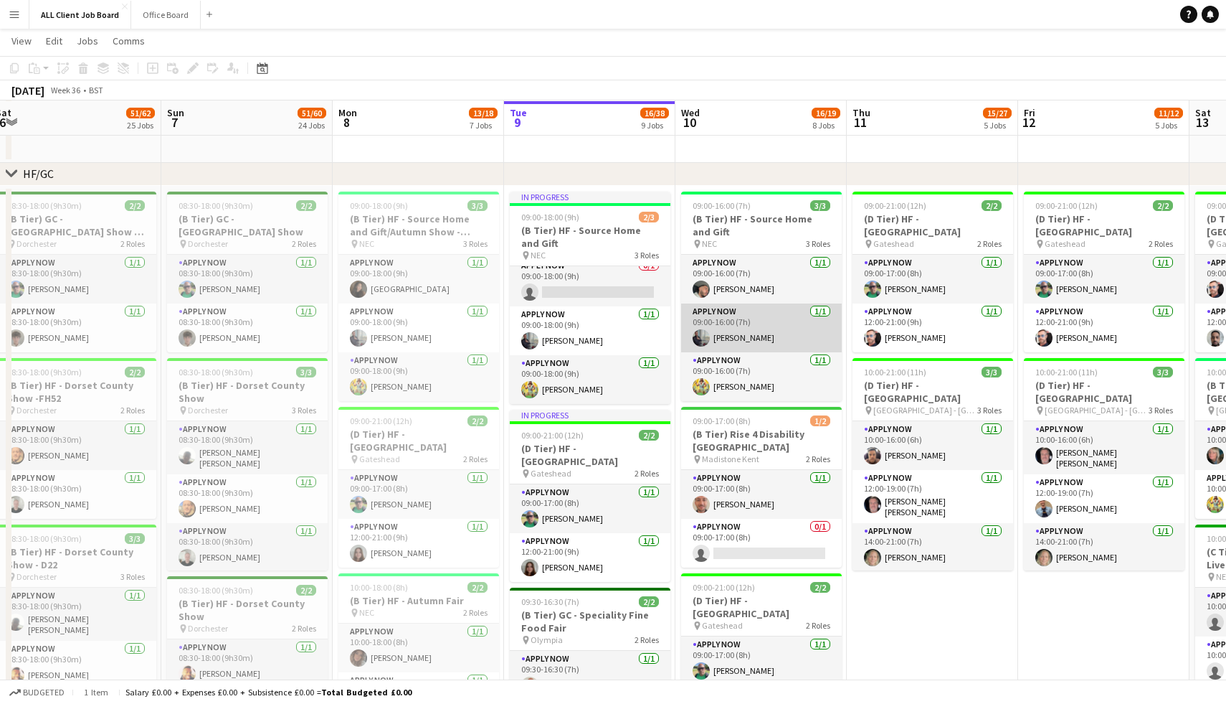
click at [725, 321] on app-card-role "APPLY NOW [DATE] 09:00-16:00 (7h) [PERSON_NAME]" at bounding box center [761, 327] width 161 height 49
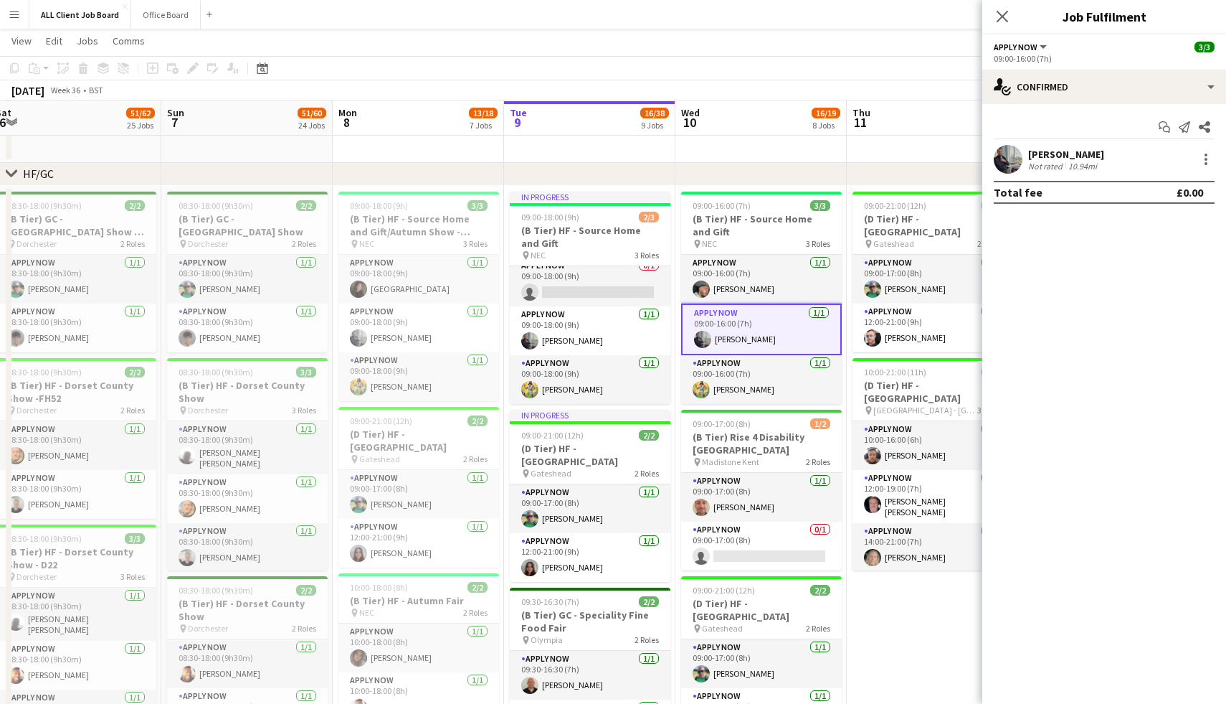
click at [1031, 156] on div "[PERSON_NAME]" at bounding box center [1066, 154] width 76 height 13
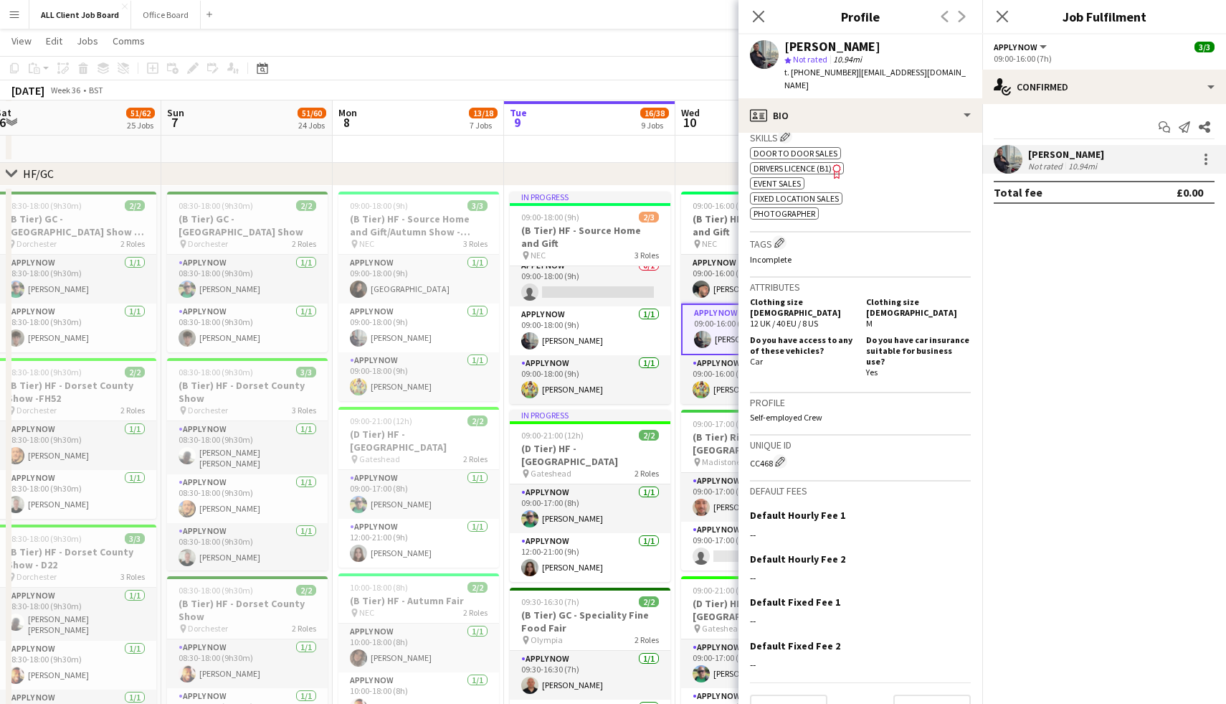
scroll to position [0, 0]
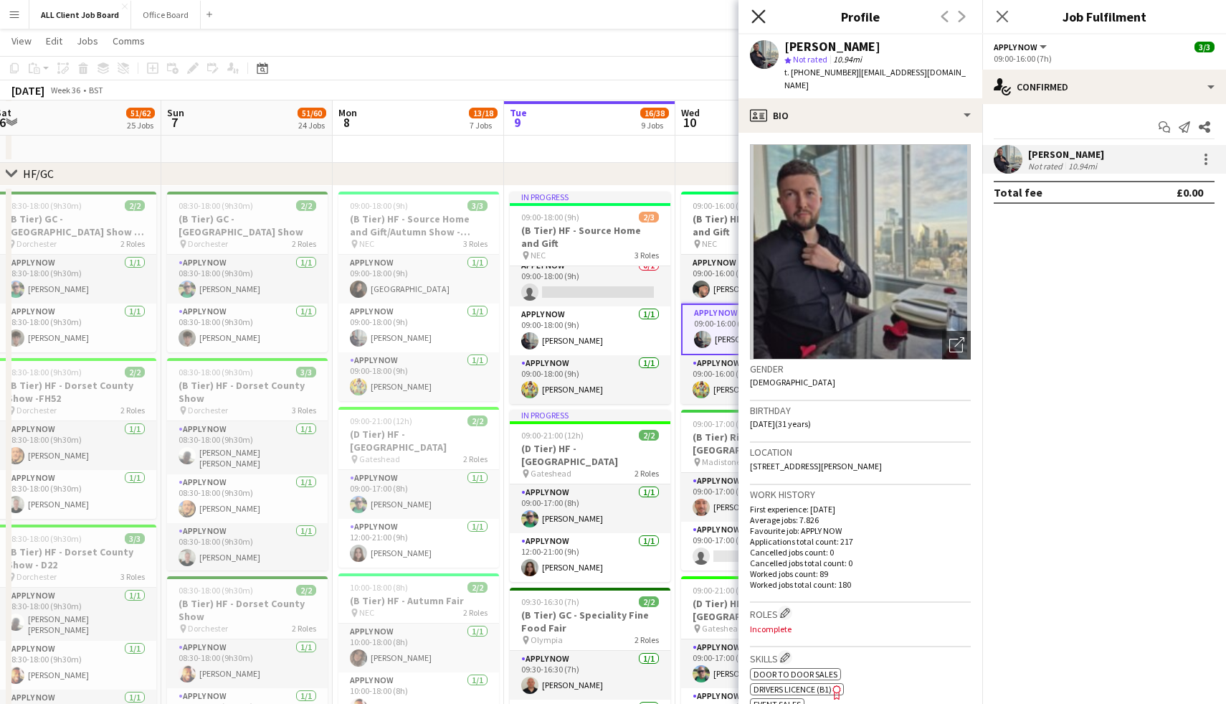
click at [757, 16] on icon at bounding box center [759, 16] width 14 height 14
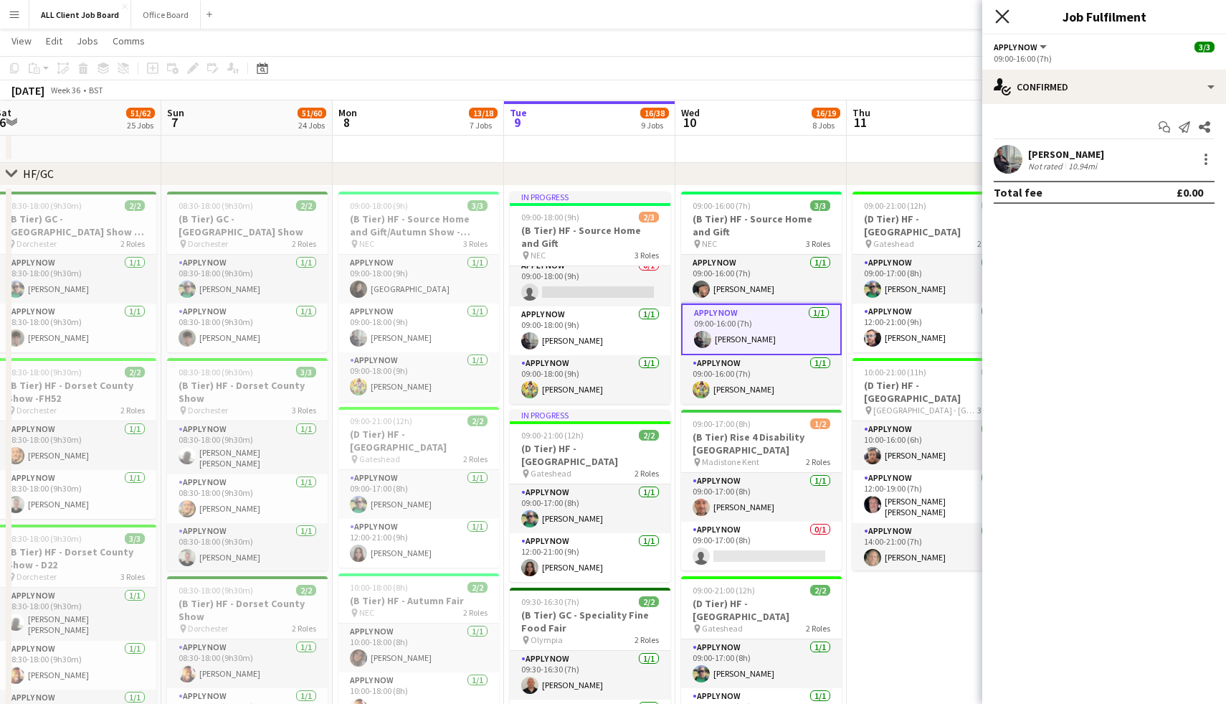
click at [1003, 20] on icon "Close pop-in" at bounding box center [1002, 16] width 14 height 14
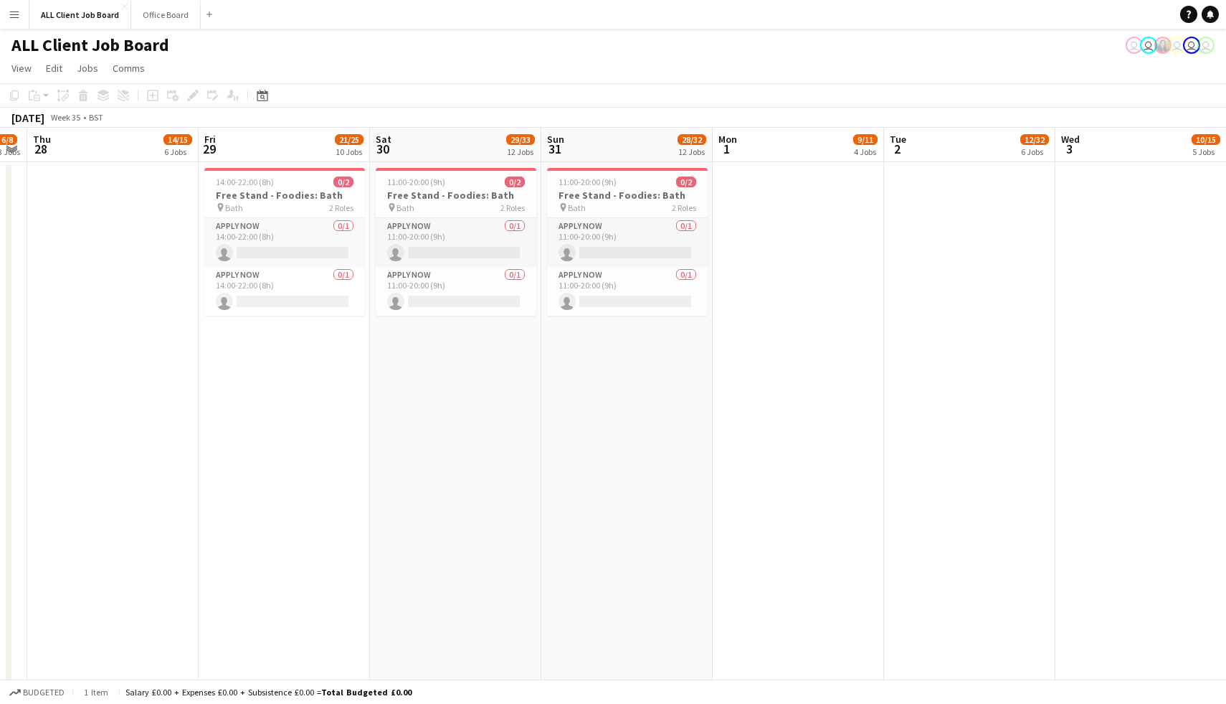
scroll to position [0, 409]
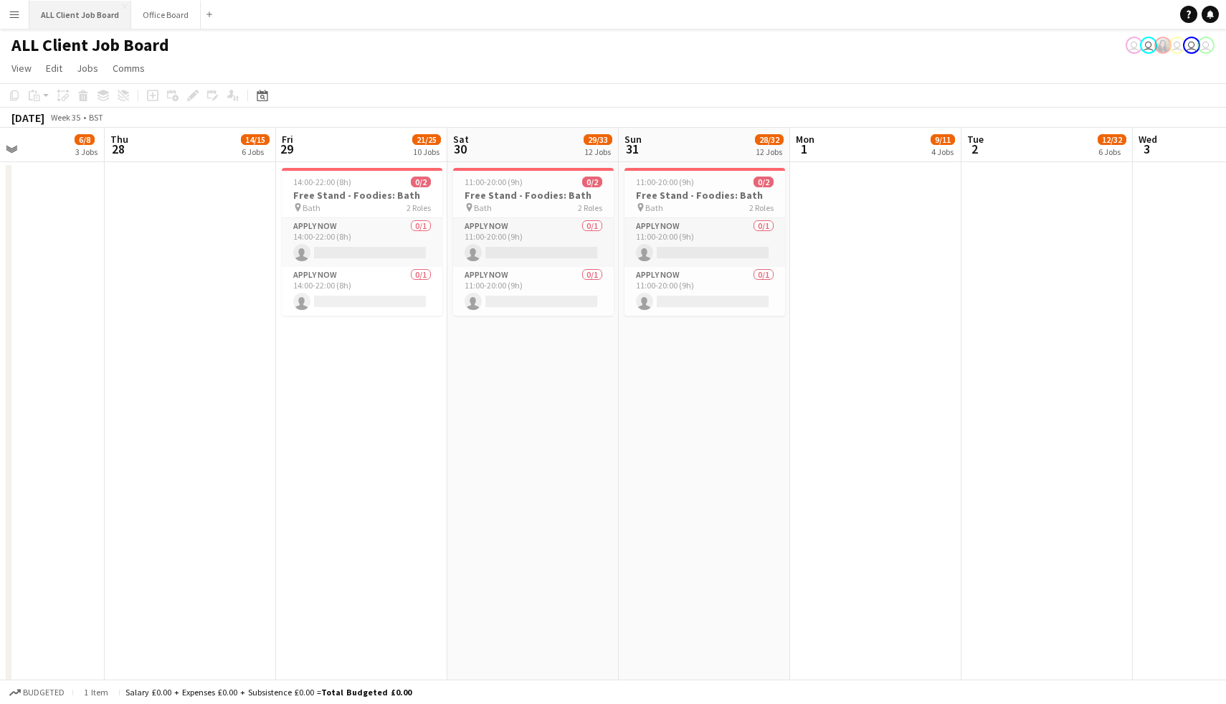
click at [77, 11] on button "ALL Client Job Board Close" at bounding box center [80, 15] width 102 height 28
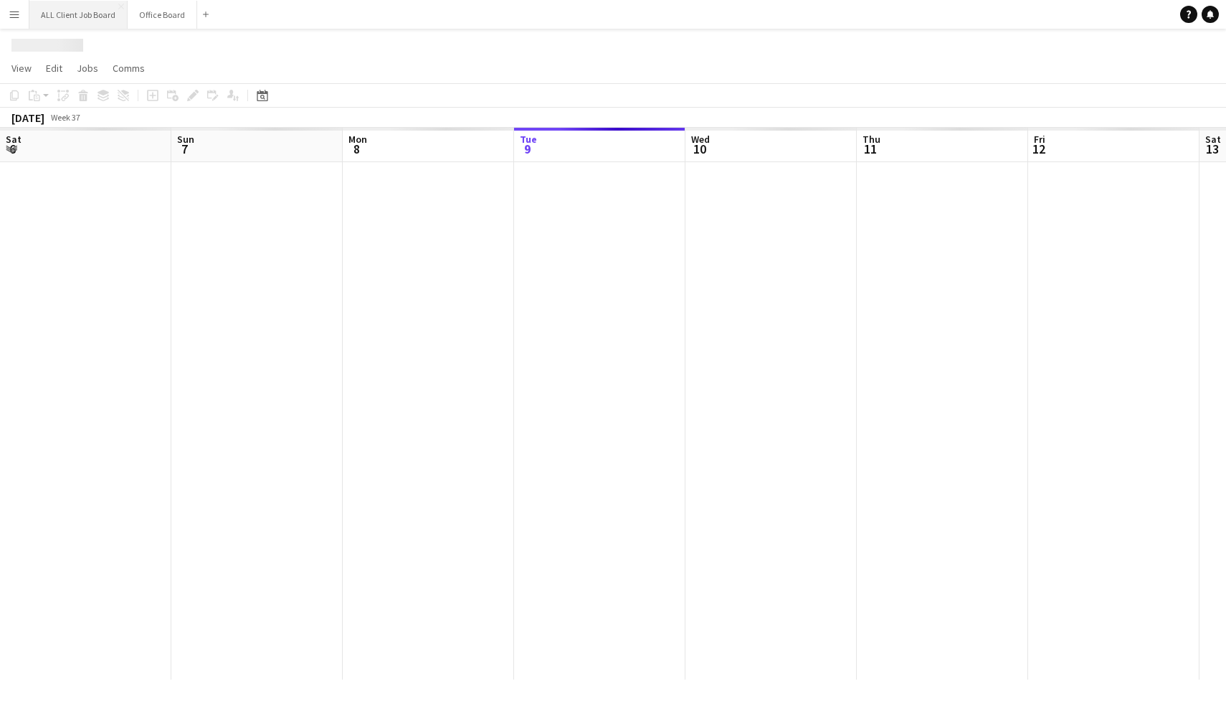
scroll to position [0, 343]
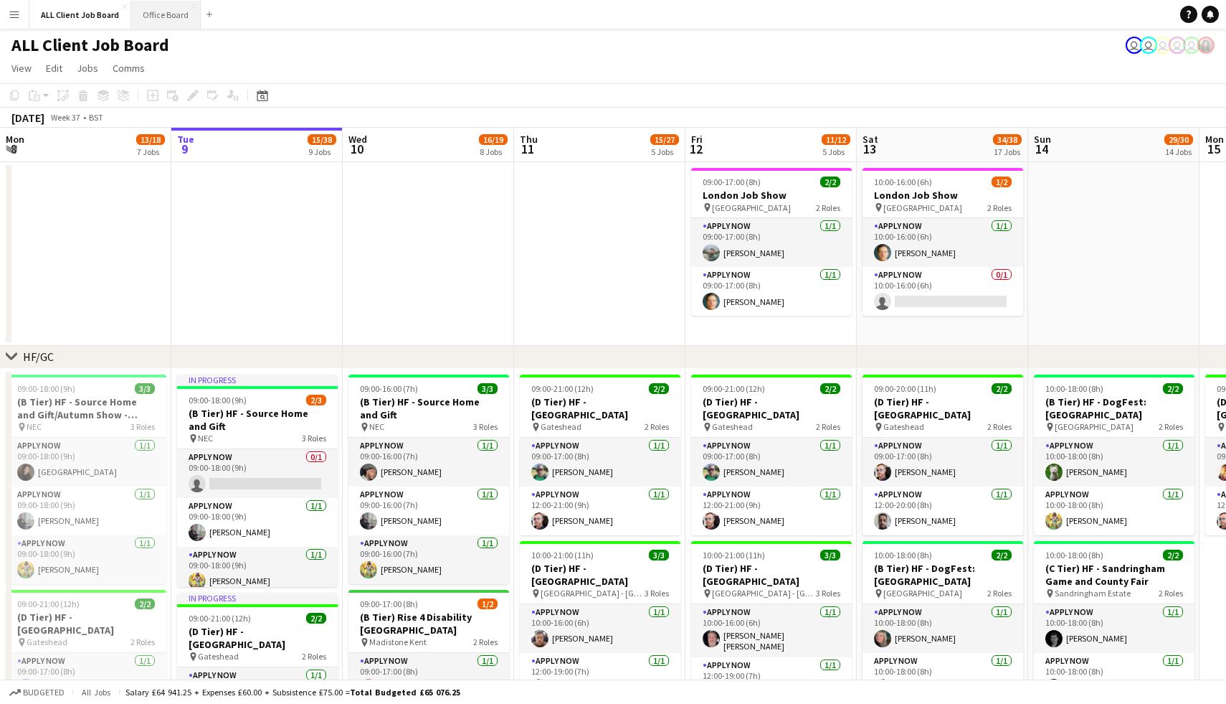
click at [155, 6] on button "Office Board Close" at bounding box center [166, 15] width 70 height 28
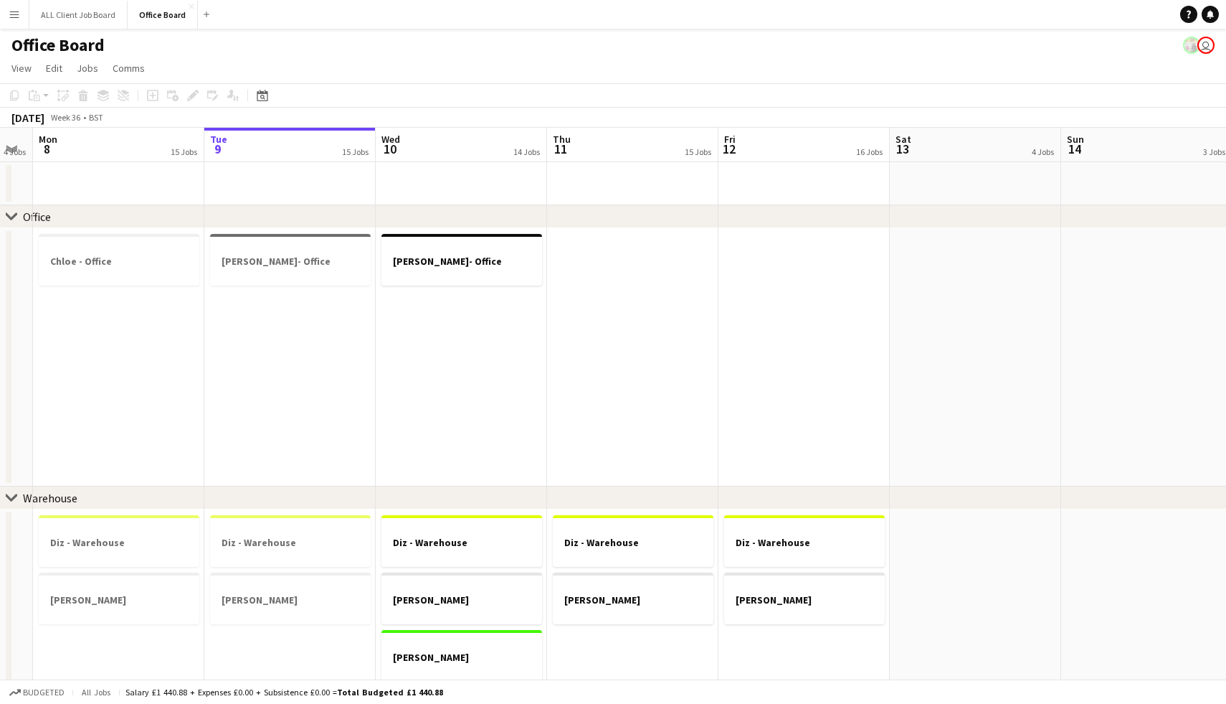
scroll to position [0, 498]
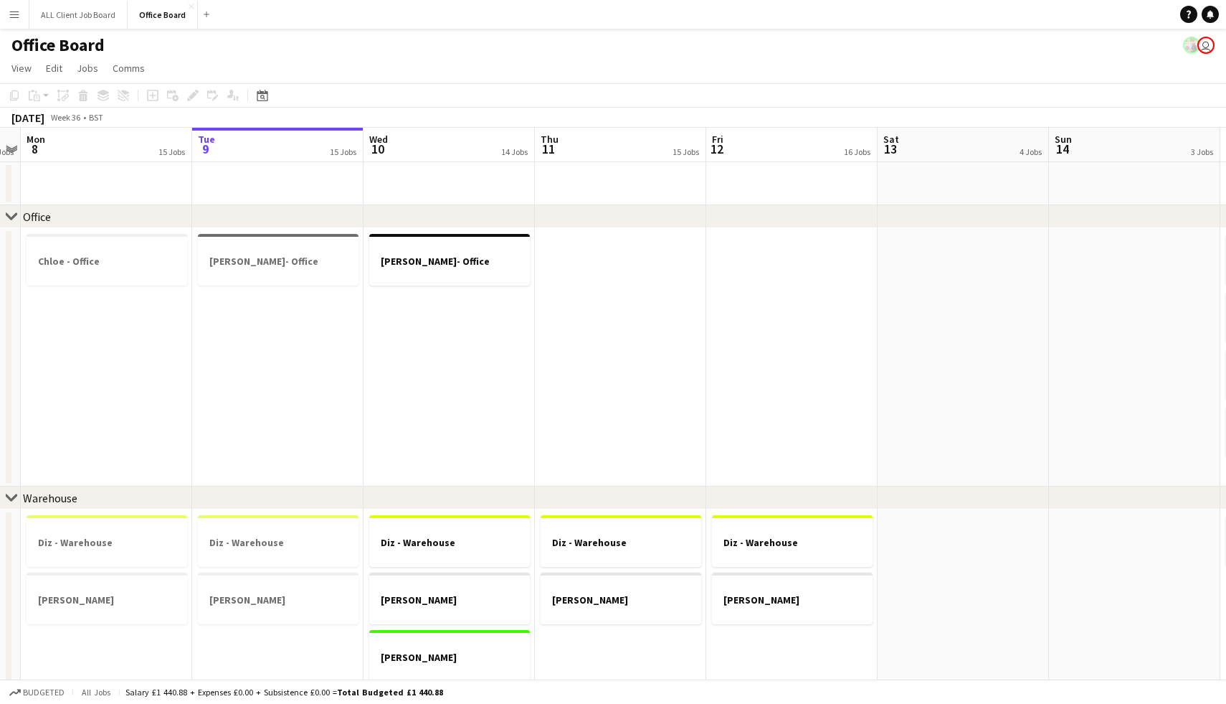
drag, startPoint x: 311, startPoint y: 187, endPoint x: 209, endPoint y: 173, distance: 102.8
click at [95, 13] on button "ALL Client Job Board Close" at bounding box center [78, 15] width 98 height 28
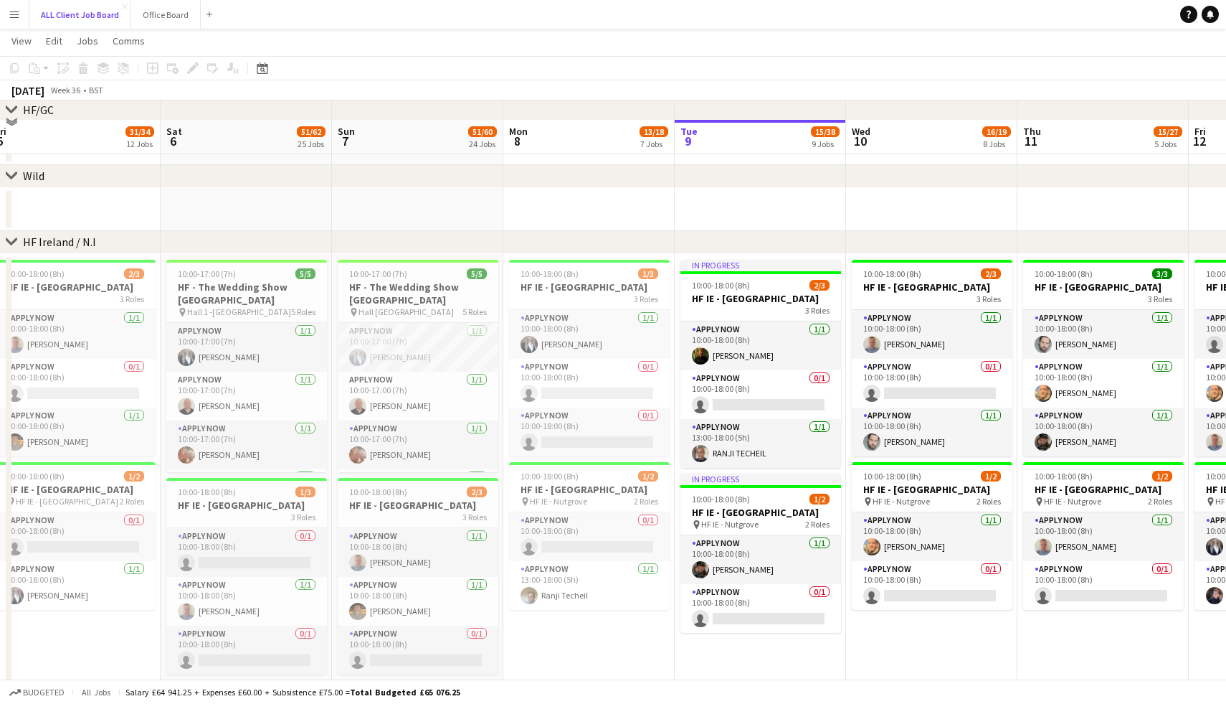
scroll to position [3485, 0]
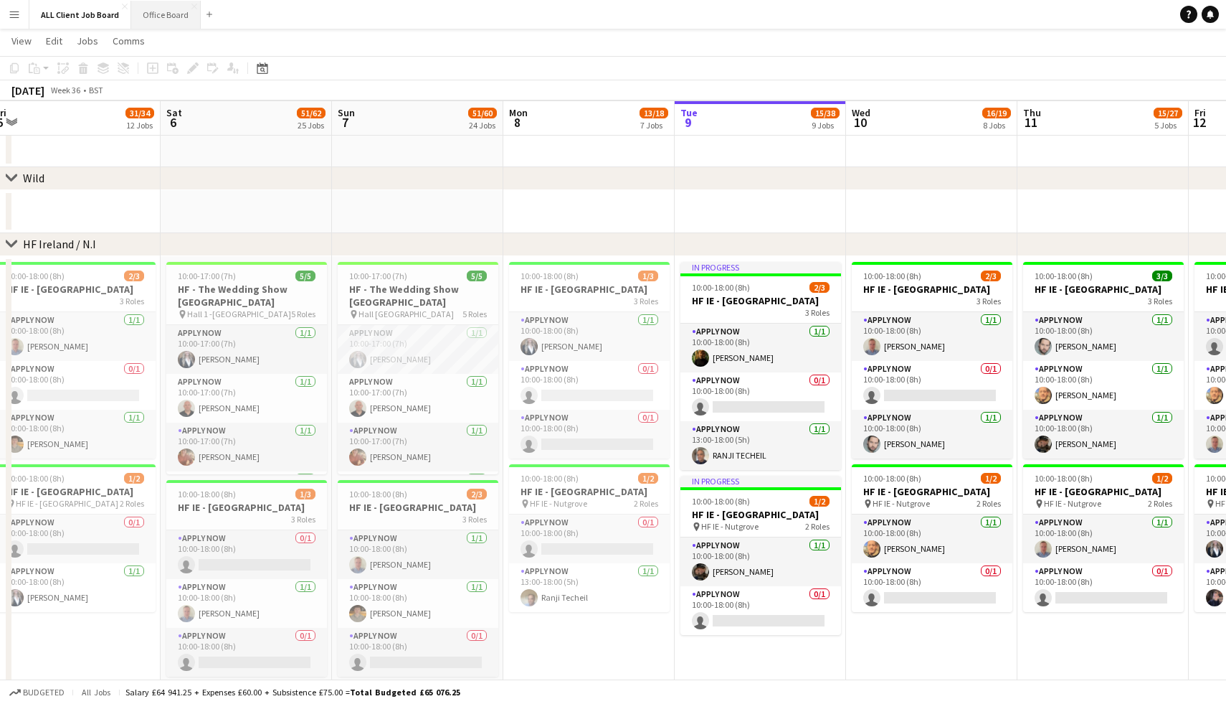
click at [171, 17] on button "Office Board Close" at bounding box center [166, 15] width 70 height 28
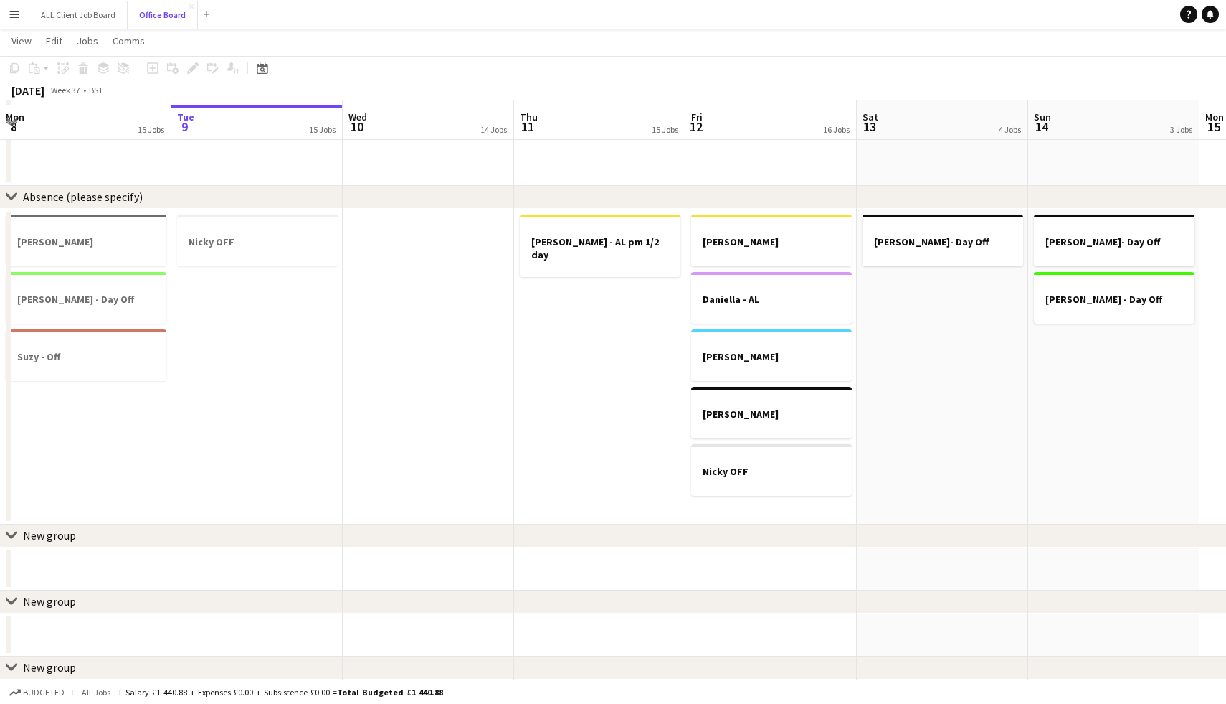
scroll to position [1578, 0]
click at [80, 19] on button "ALL Client Job Board Close" at bounding box center [78, 15] width 98 height 28
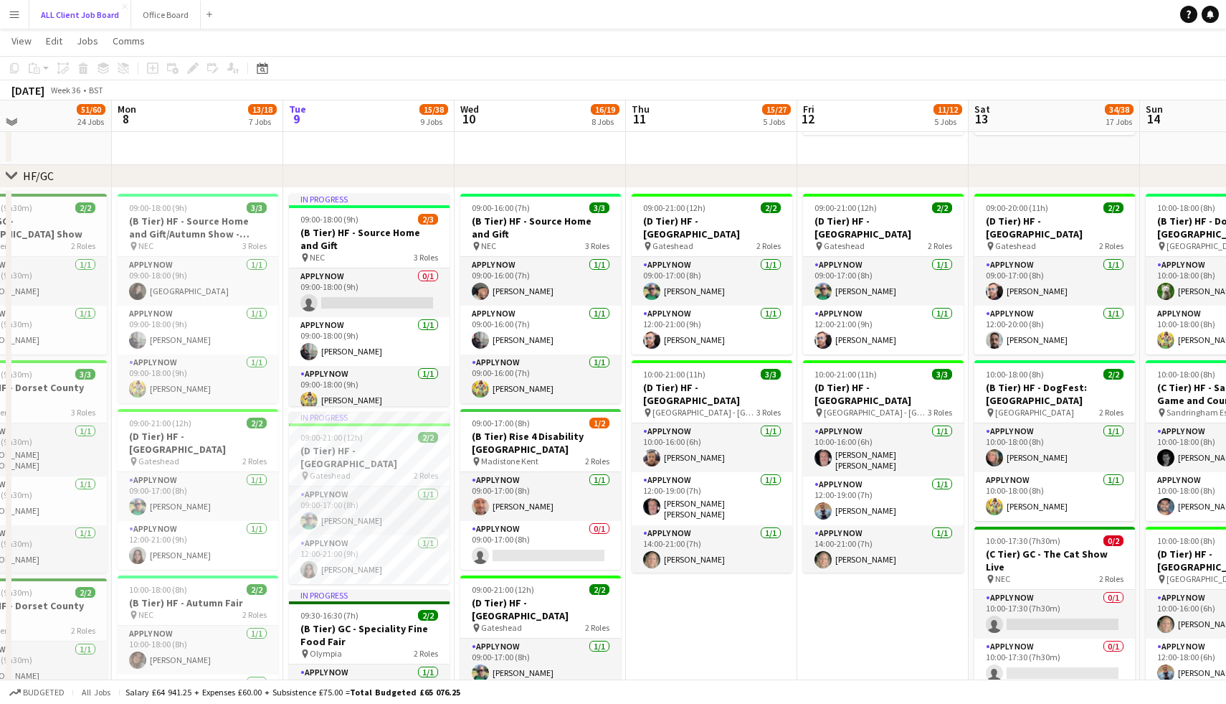
scroll to position [158, 0]
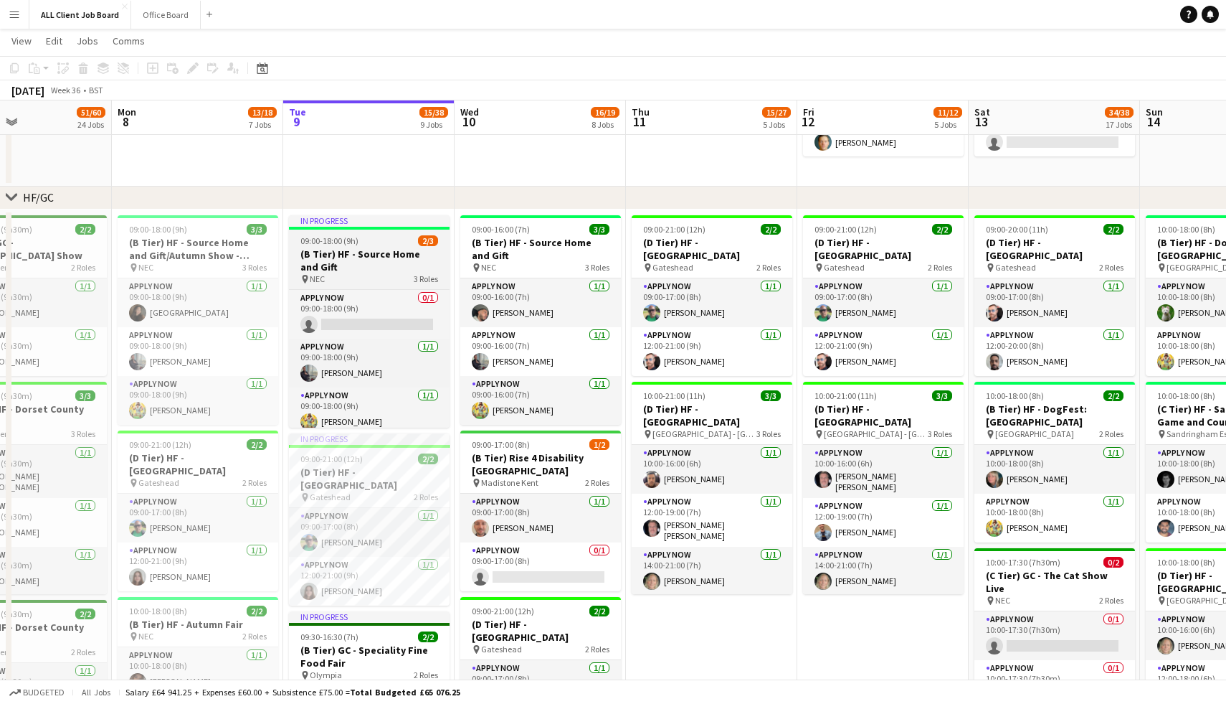
click at [367, 261] on h3 "(B Tier) HF - Source Home and Gift" at bounding box center [369, 260] width 161 height 26
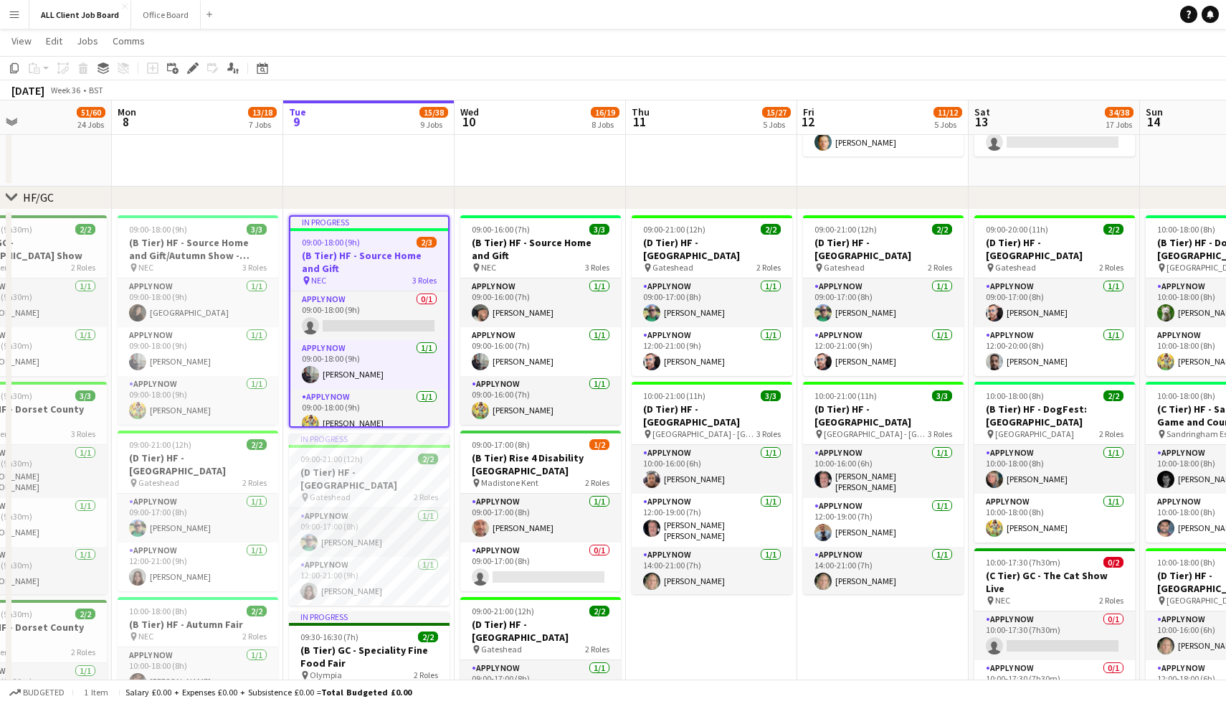
click at [367, 261] on h3 "(B Tier) HF - Source Home and Gift" at bounding box center [369, 262] width 158 height 26
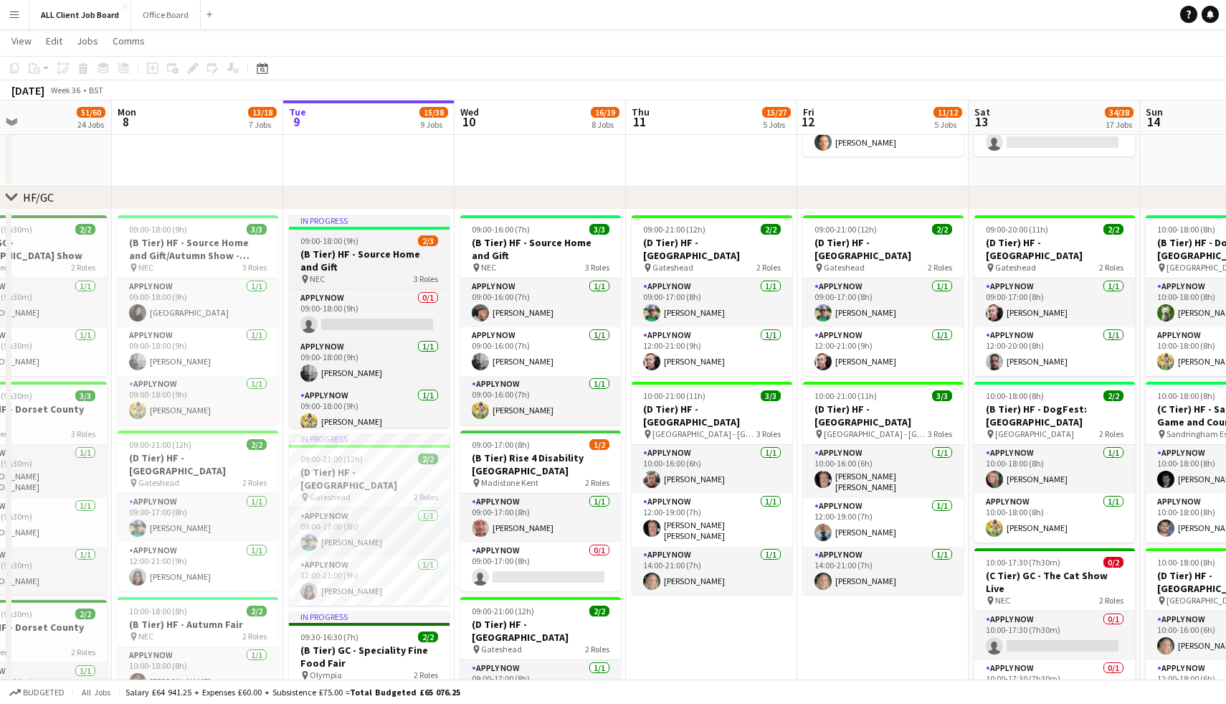
click at [367, 261] on h3 "(B Tier) HF - Source Home and Gift" at bounding box center [369, 260] width 161 height 26
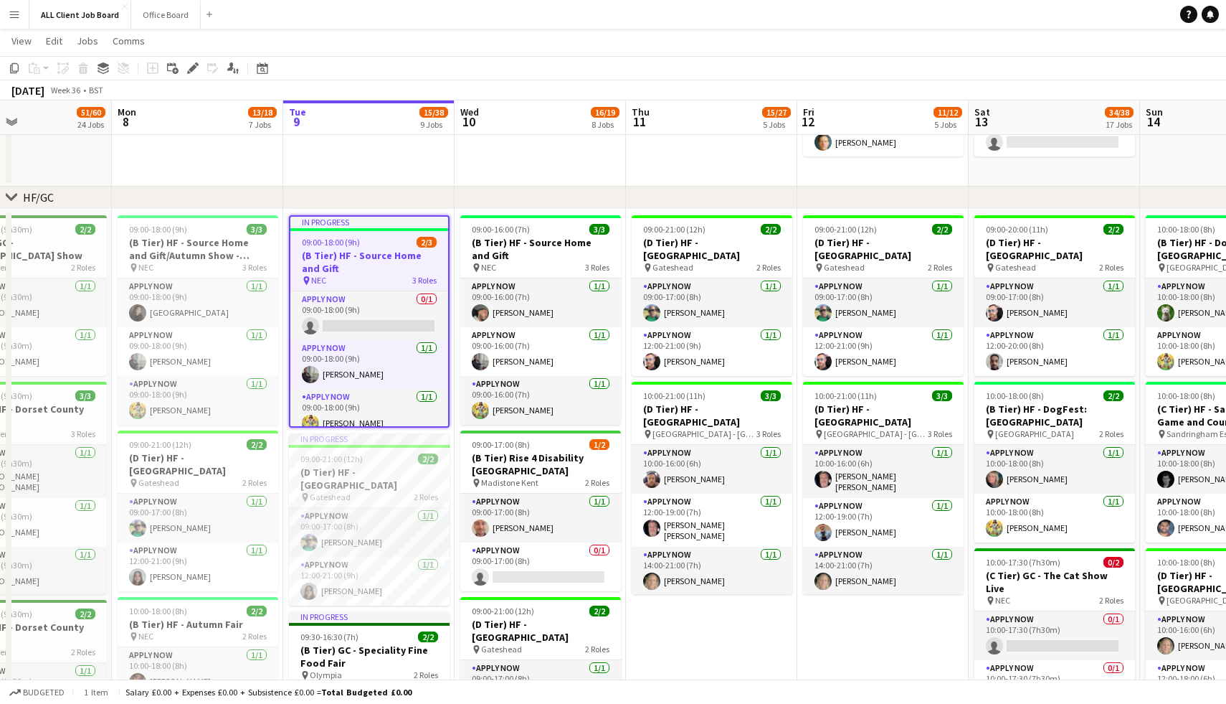
click at [367, 261] on h3 "(B Tier) HF - Source Home and Gift" at bounding box center [369, 262] width 158 height 26
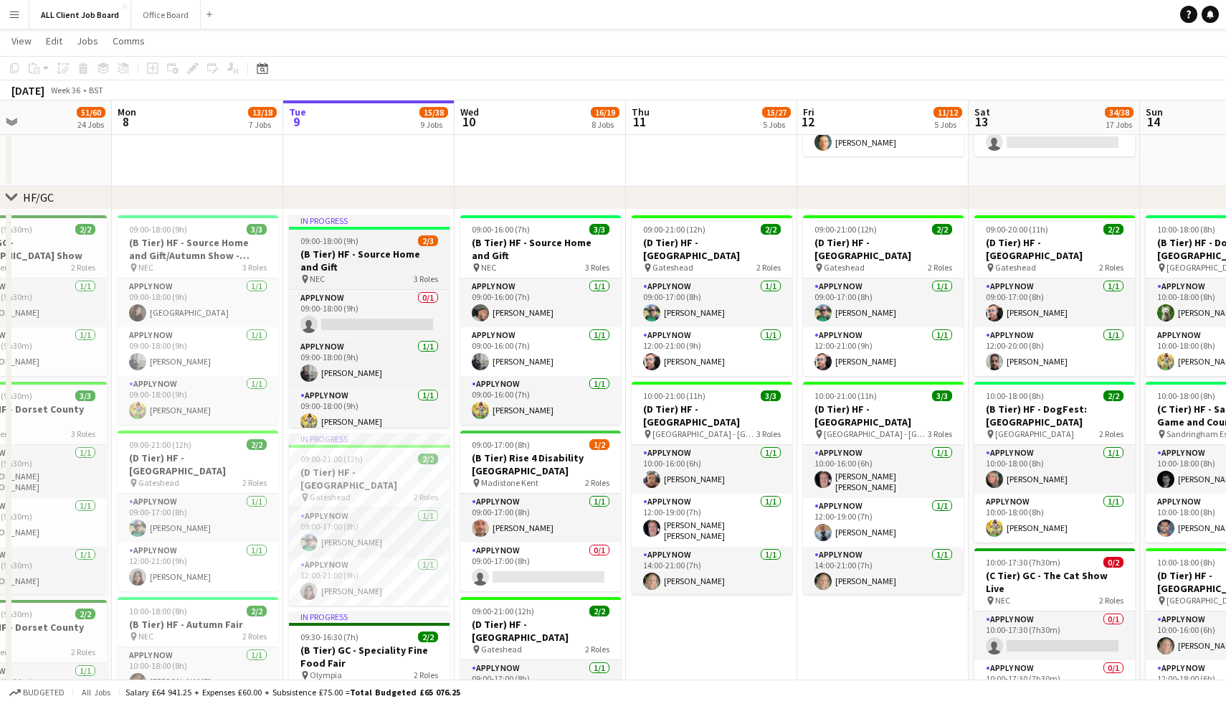
click at [367, 261] on h3 "(B Tier) HF - Source Home and Gift" at bounding box center [369, 260] width 161 height 26
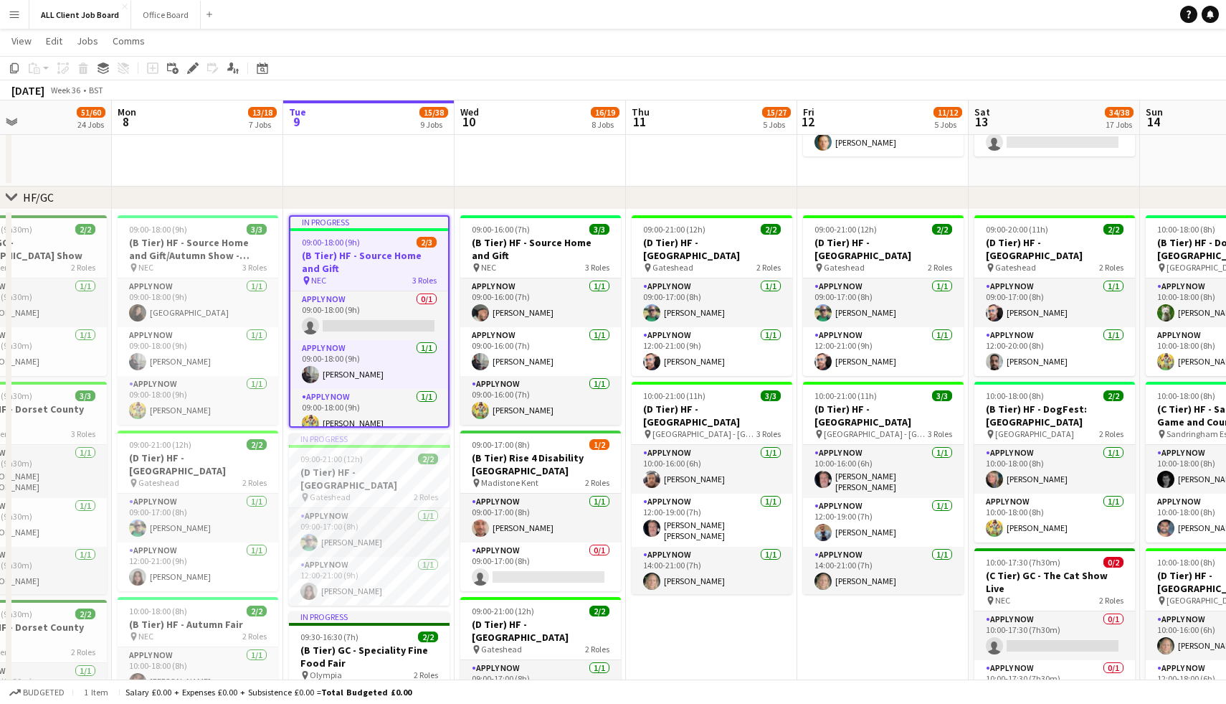
click at [367, 261] on h3 "(B Tier) HF - Source Home and Gift" at bounding box center [369, 262] width 158 height 26
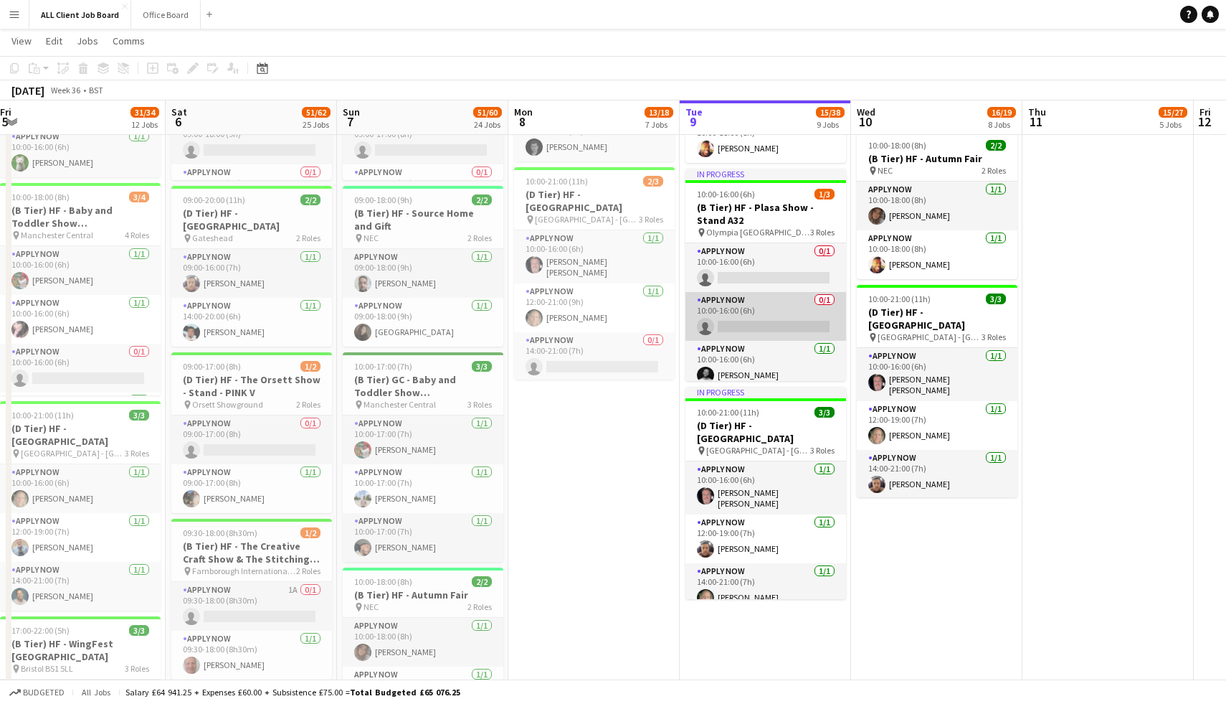
scroll to position [9, 0]
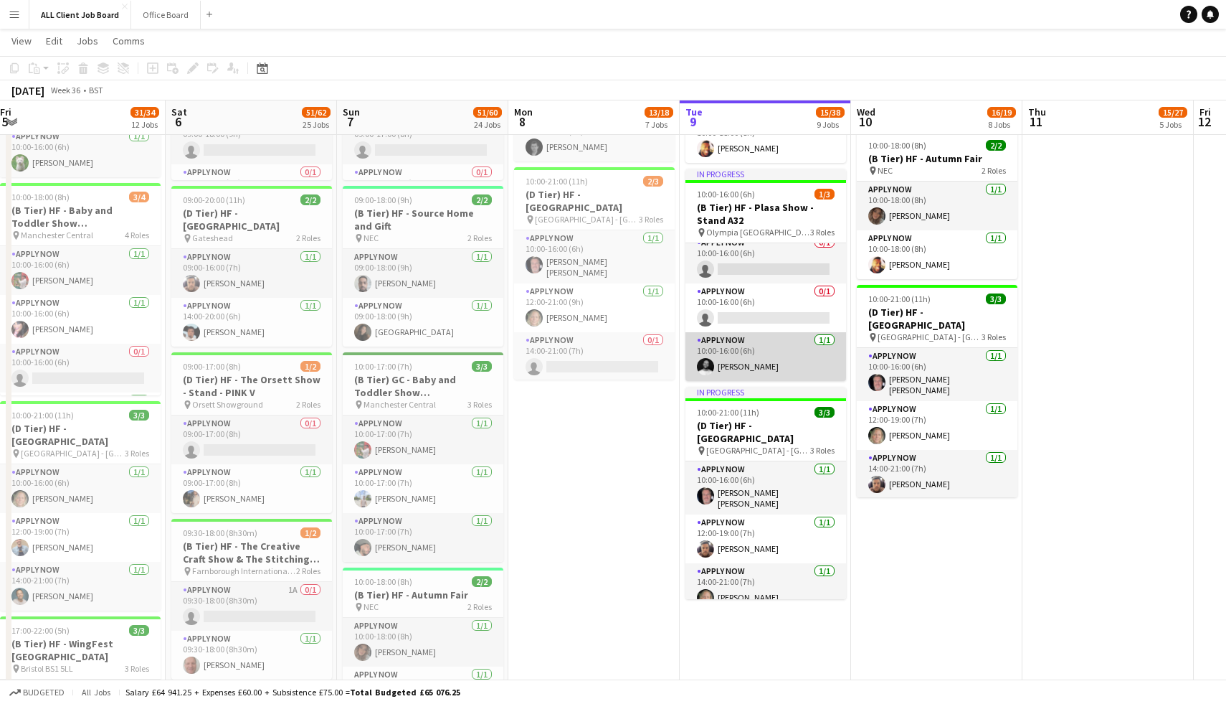
click at [759, 343] on app-card-role "APPLY NOW [DATE] 10:00-16:00 (6h) [PERSON_NAME]" at bounding box center [766, 356] width 161 height 49
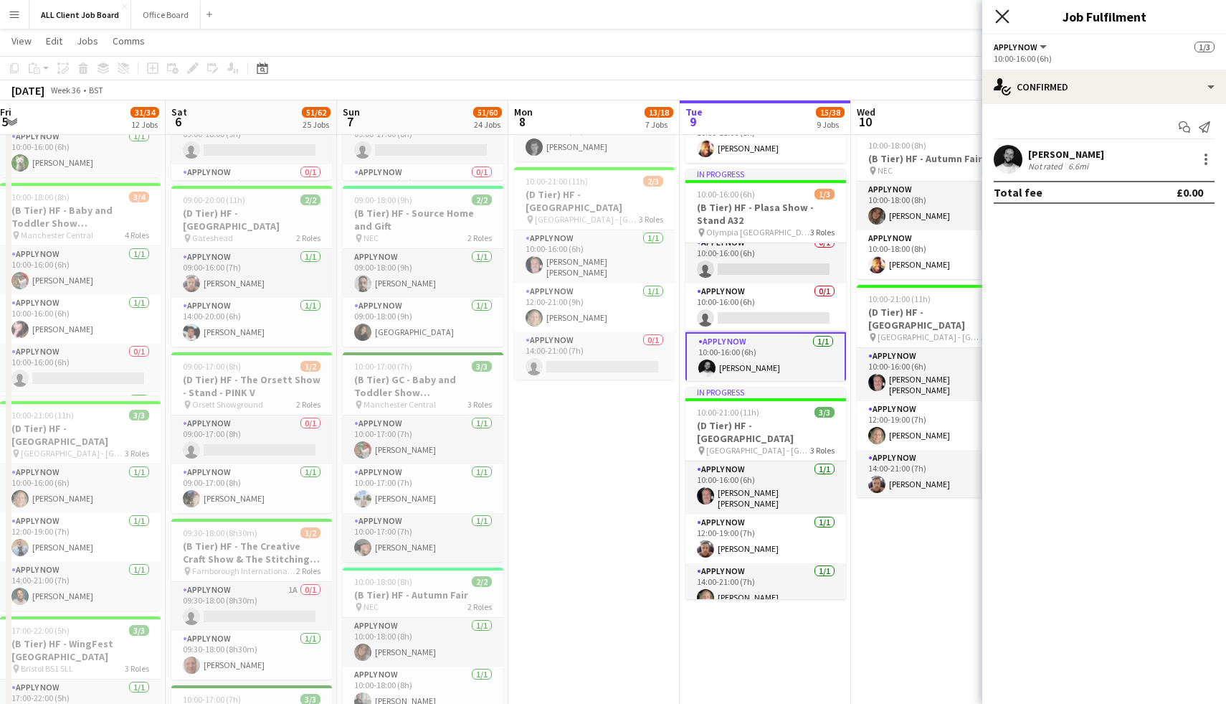
click at [1006, 12] on icon at bounding box center [1002, 16] width 14 height 14
